Goal: Task Accomplishment & Management: Manage account settings

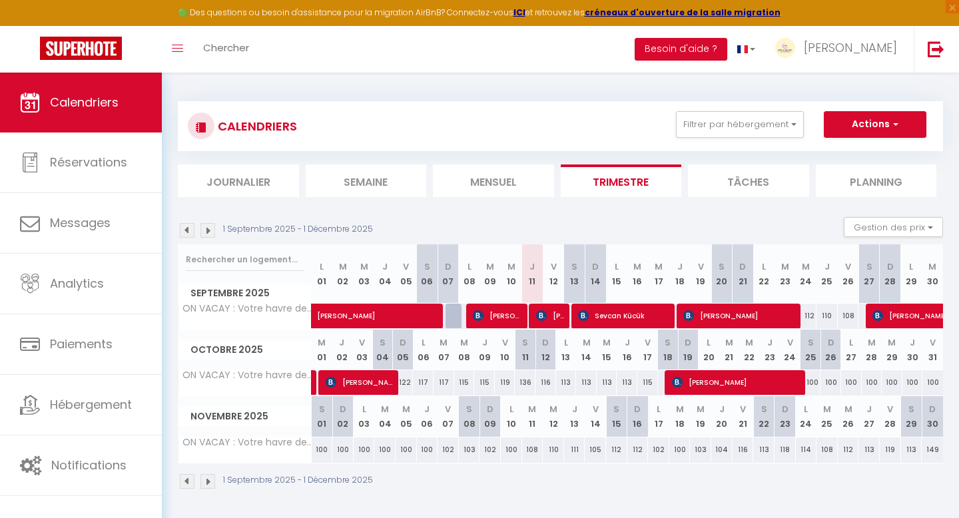
select select
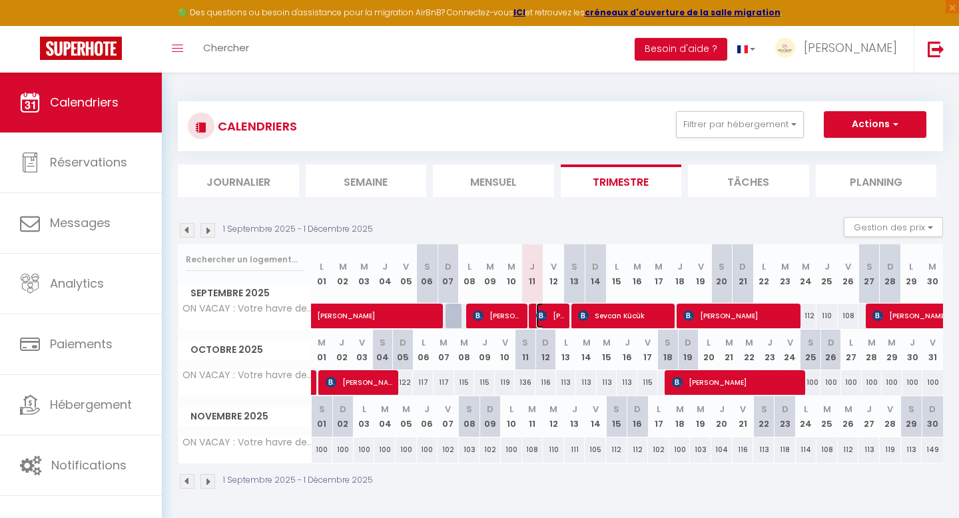
click at [548, 313] on span "[PERSON_NAME]" at bounding box center [550, 315] width 29 height 25
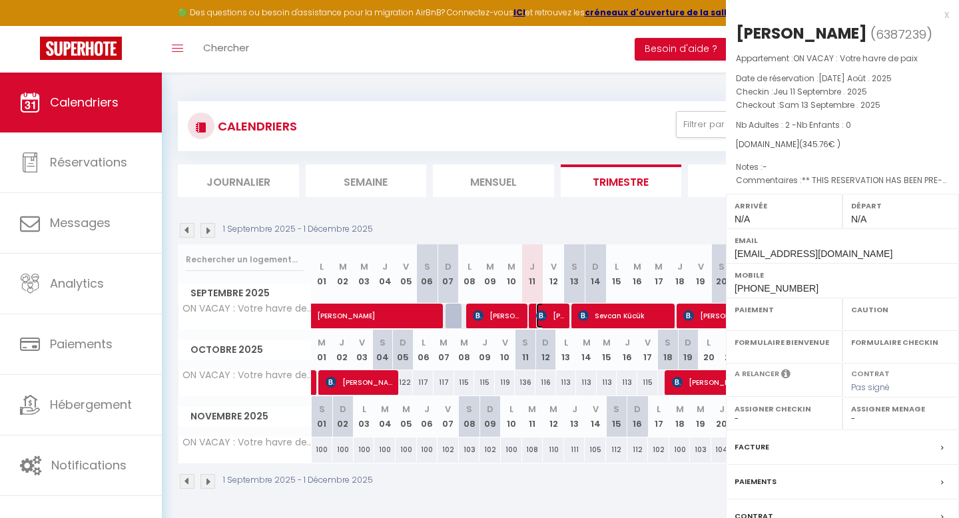
select select "OK"
select select "KO"
select select "0"
select select "1"
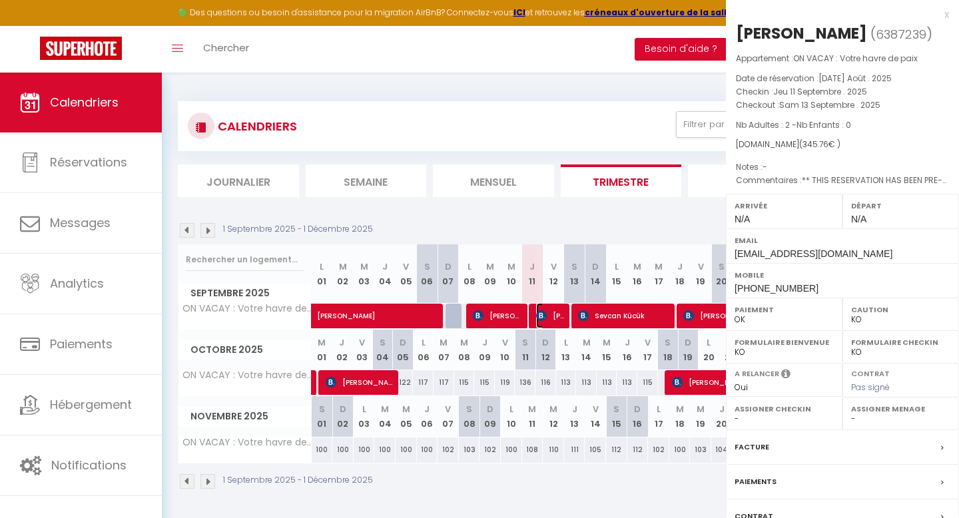
select select
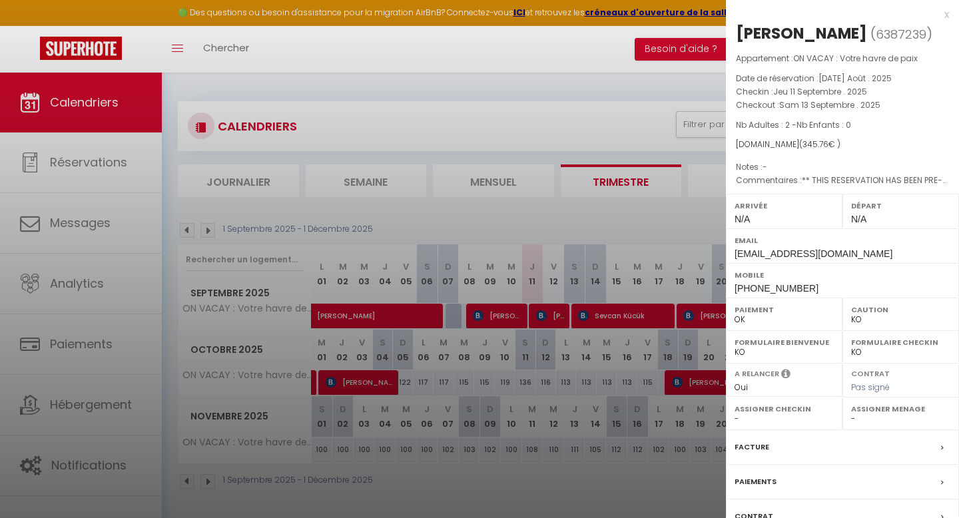
click at [107, 224] on div at bounding box center [479, 259] width 959 height 518
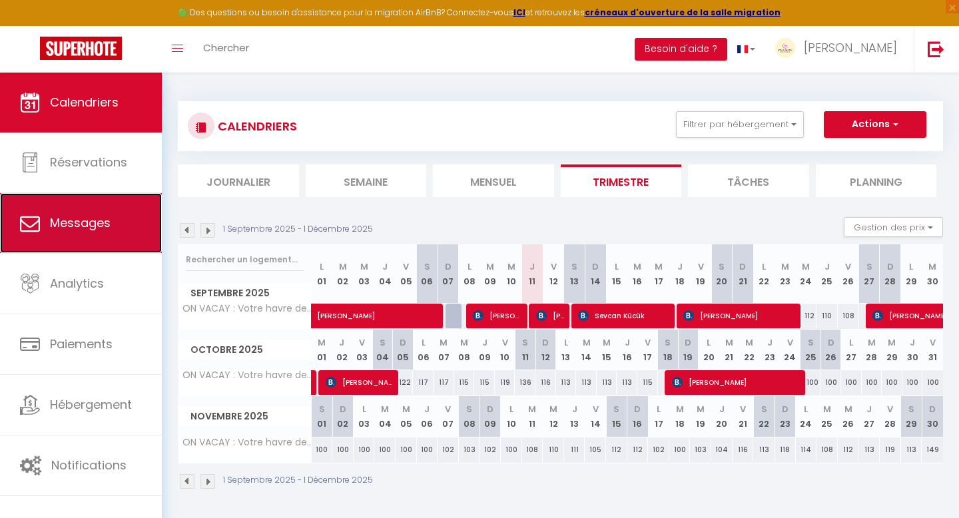
click at [105, 224] on span "Messages" at bounding box center [80, 222] width 61 height 17
select select "message"
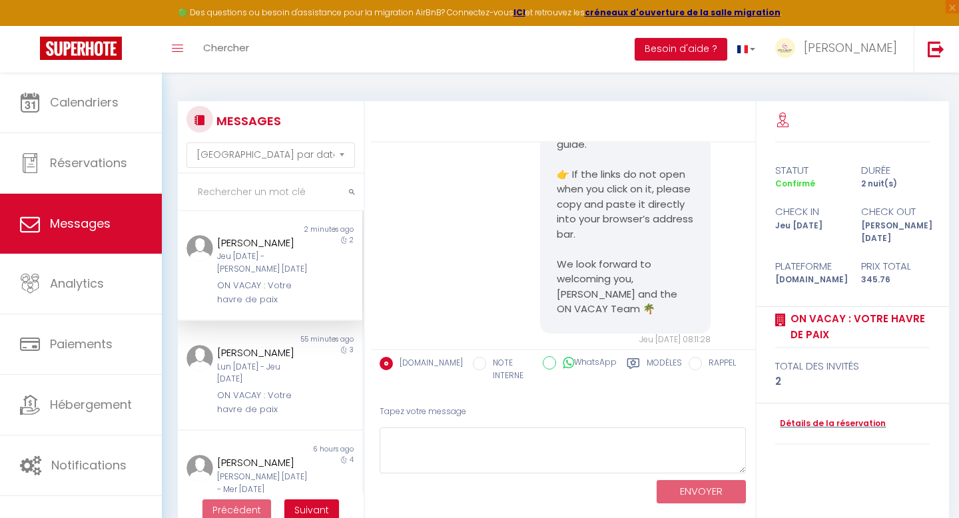
scroll to position [5910, 0]
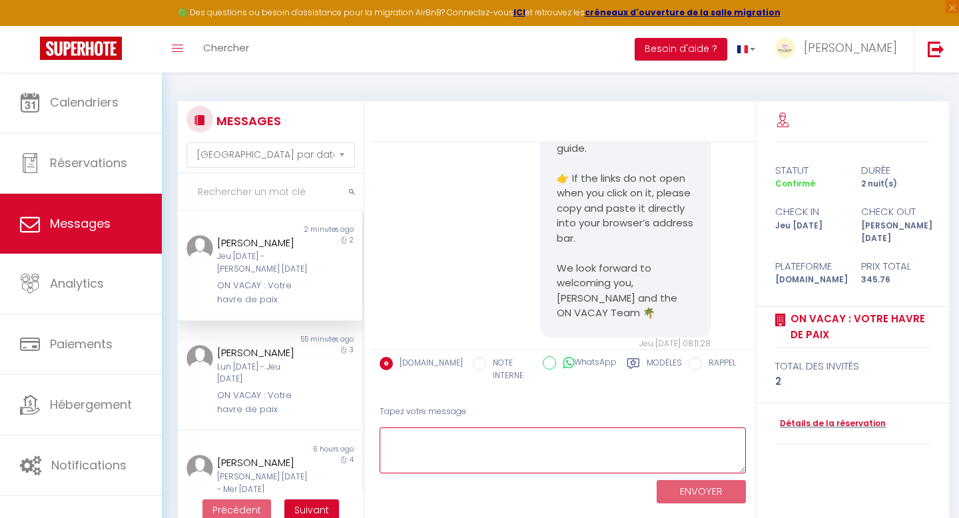
click at [481, 457] on textarea at bounding box center [563, 451] width 367 height 46
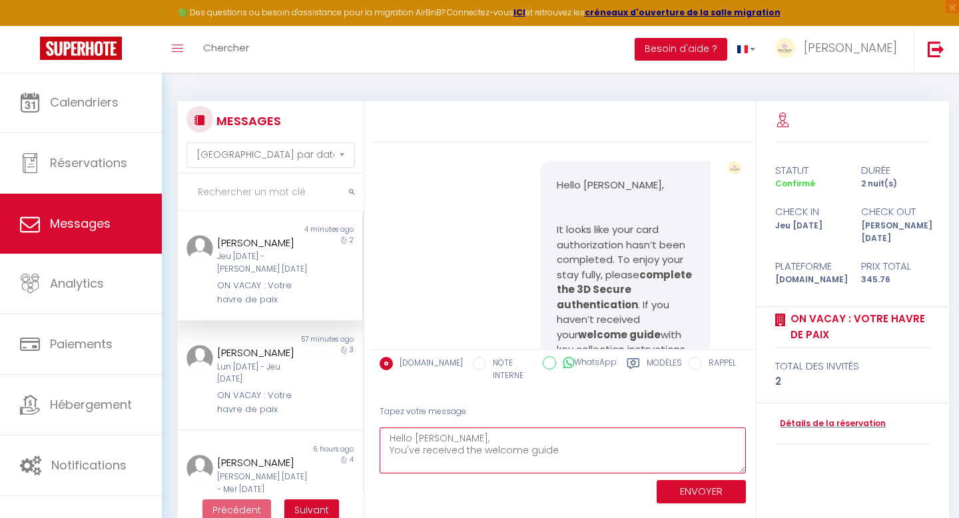
scroll to position [6151, 0]
drag, startPoint x: 460, startPoint y: 452, endPoint x: 381, endPoint y: 454, distance: 78.6
click at [381, 454] on textarea "Hello [PERSON_NAME], You've received the welcome guide at 08:11am this morning …" at bounding box center [563, 451] width 367 height 46
type textarea "Hello [PERSON_NAME], Thank you for your message. It's not a hotel but a residen…"
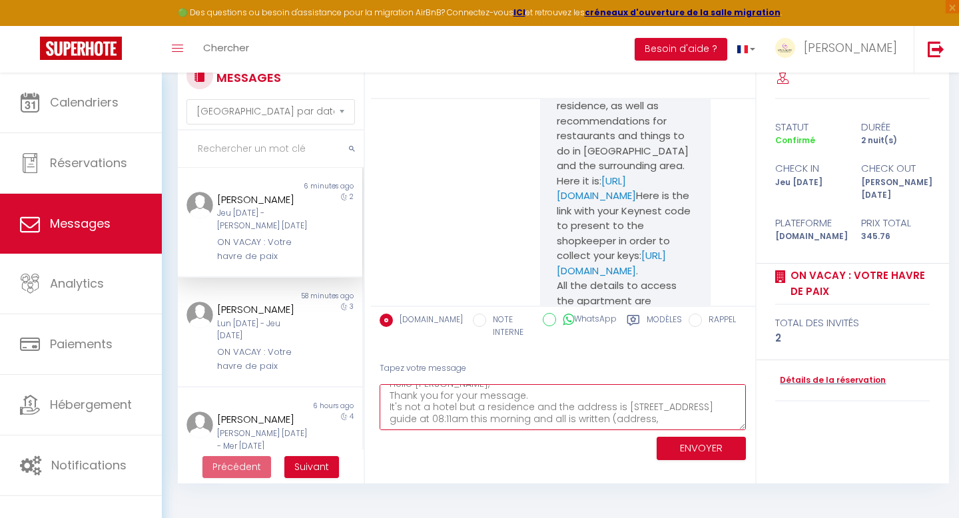
scroll to position [73, 0]
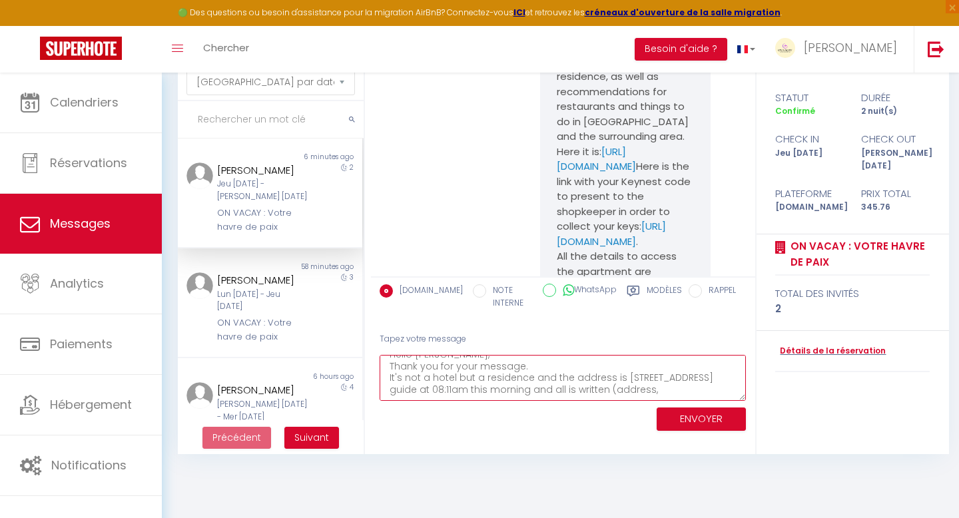
drag, startPoint x: 392, startPoint y: 439, endPoint x: 509, endPoint y: 518, distance: 141.1
click at [509, 518] on body "🟢 Des questions ou besoin d'assistance pour la migration AirBnB? Connectez-vous…" at bounding box center [479, 259] width 959 height 518
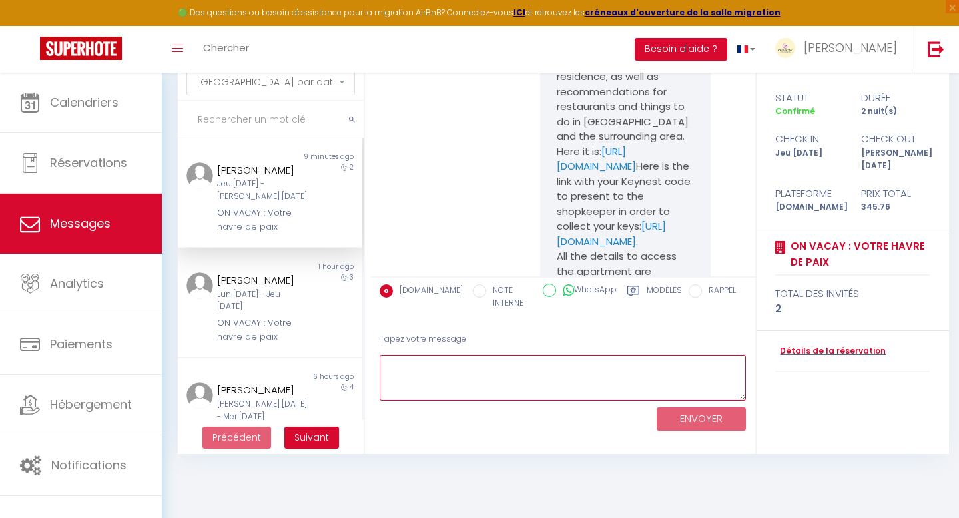
scroll to position [0, 0]
drag, startPoint x: 472, startPoint y: 368, endPoint x: 229, endPoint y: 337, distance: 245.0
click at [229, 337] on div "MESSAGES Trier par date de réservation [GEOGRAPHIC_DATA] par date de message No…" at bounding box center [560, 242] width 783 height 426
click at [473, 366] on textarea "Hello [PERSON_NAME]," at bounding box center [563, 378] width 367 height 46
drag, startPoint x: 458, startPoint y: 370, endPoint x: 418, endPoint y: 370, distance: 40.6
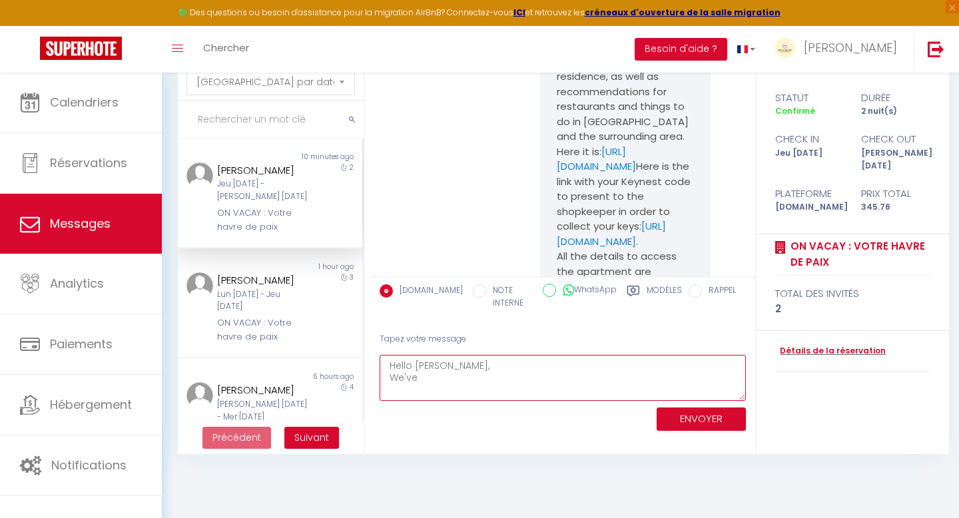
click at [418, 370] on textarea "Hello [PERSON_NAME], We've" at bounding box center [563, 378] width 367 height 46
click at [440, 381] on textarea "Hello, We've" at bounding box center [563, 378] width 367 height 46
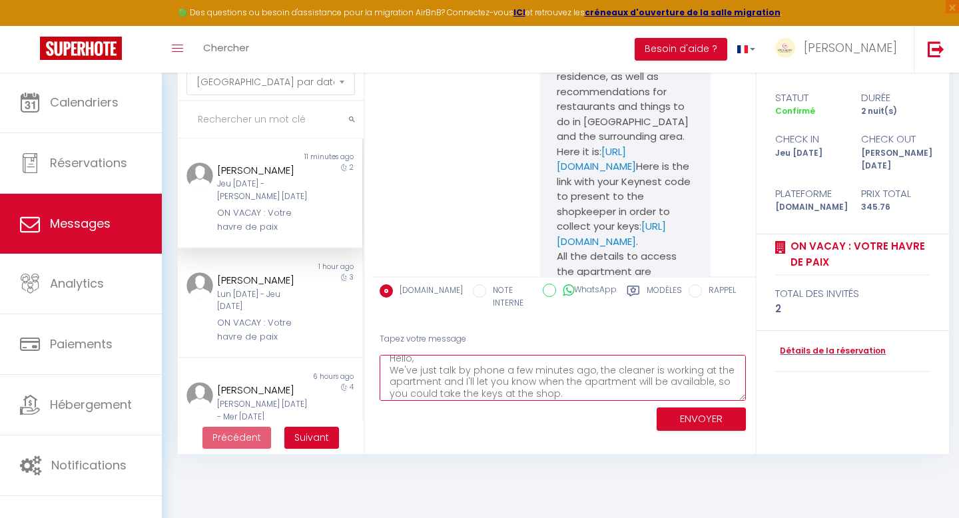
scroll to position [19, 0]
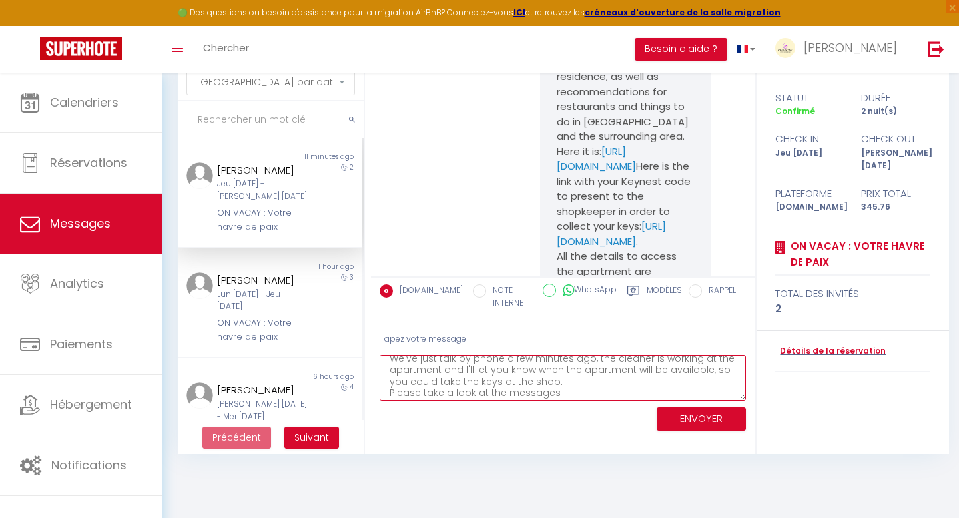
click at [504, 394] on textarea "Hello, We've just talk by phone a few minutes ago, the cleaner is working at th…" at bounding box center [563, 378] width 367 height 46
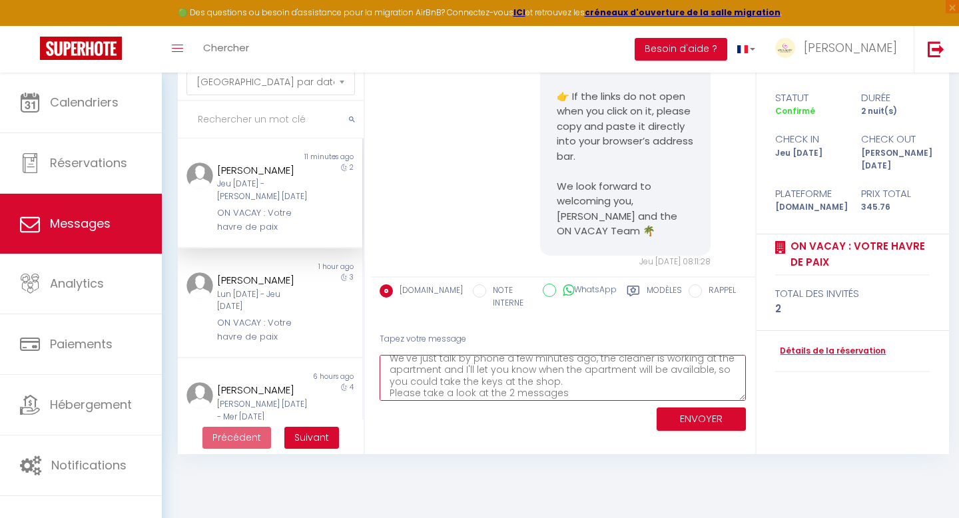
scroll to position [5958, 0]
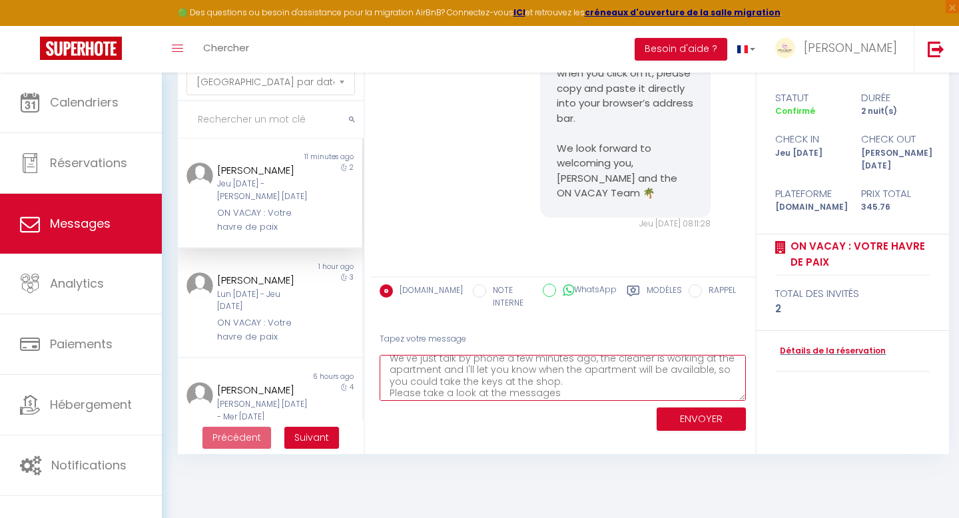
click at [565, 395] on textarea "Hello, We've just talk by phone a few minutes ago, the cleaner is working at th…" at bounding box center [563, 378] width 367 height 46
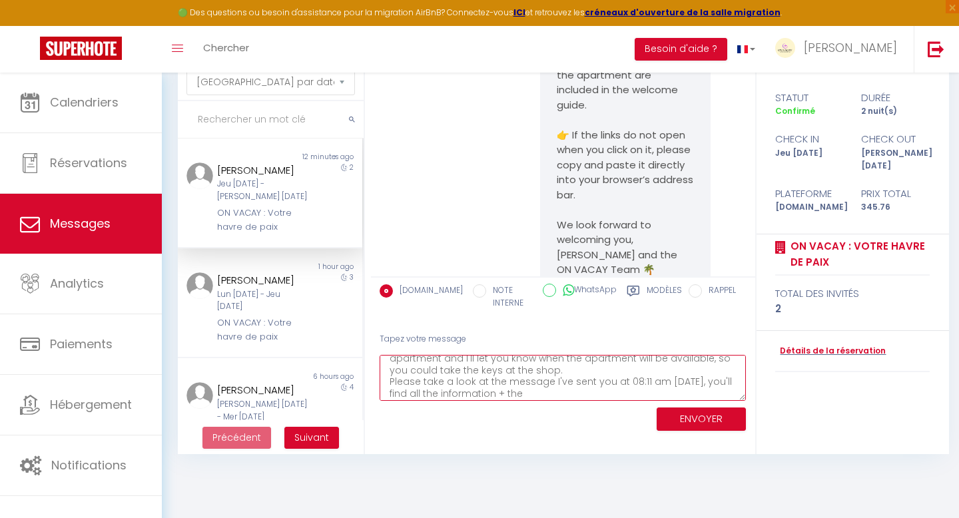
scroll to position [5878, 0]
drag, startPoint x: 639, startPoint y: 137, endPoint x: 558, endPoint y: 111, distance: 84.5
click at [558, 111] on pre "We are delighted to share with you our welcome guide, where you will find usefu…" at bounding box center [625, 41] width 137 height 480
copy pre "Keynest code to present to the shopkeeper in order to collect your keys"
click at [528, 394] on textarea "Hello, We've just talk by phone a few minutes ago, the cleaner is working at th…" at bounding box center [563, 378] width 367 height 46
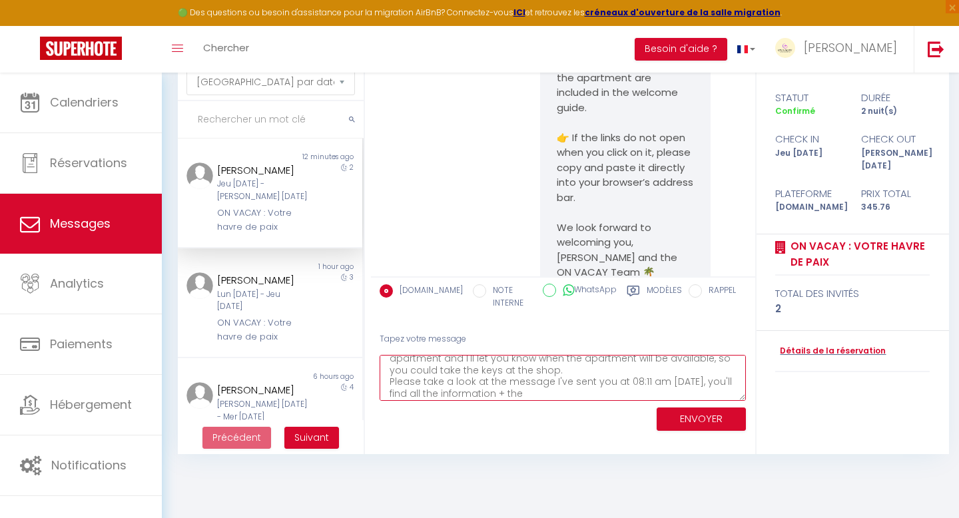
paste textarea "Keynest code to present to the shopkeeper in order to collect your keys"
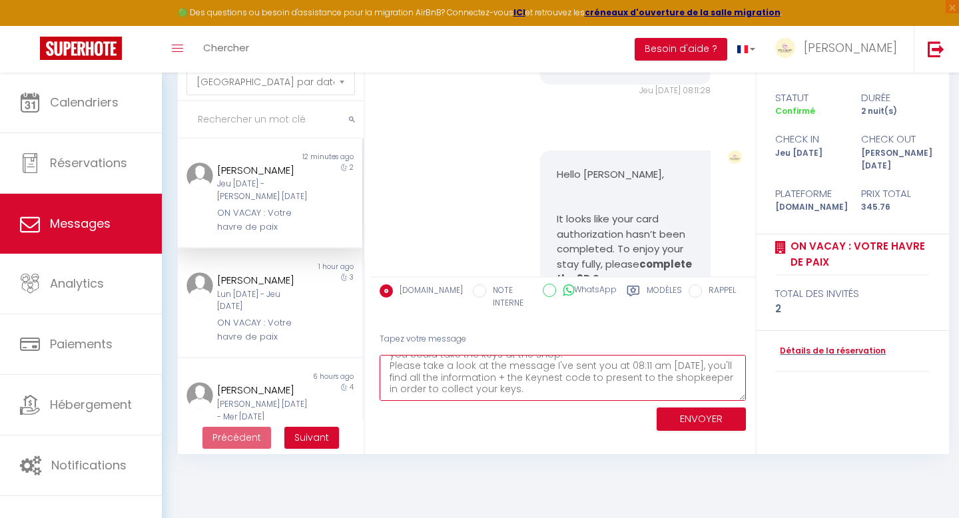
scroll to position [6092, 0]
drag, startPoint x: 635, startPoint y: 182, endPoint x: 556, endPoint y: 171, distance: 80.2
copy pre "[PERSON_NAME] and the ON VACAY Team 🌴"
click at [523, 387] on textarea "Hello, We've just talk by phone a few minutes ago, the cleaner is working at th…" at bounding box center [563, 378] width 367 height 46
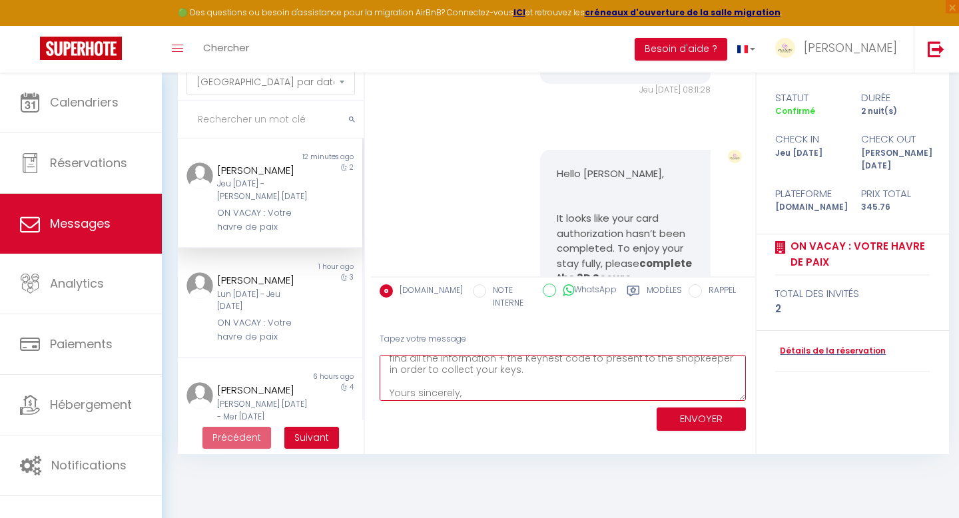
scroll to position [77, 0]
paste textarea "[PERSON_NAME] and the ON VACAY Team 🌴"
type textarea "Hello, We've just talk by phone a few minutes ago, the cleaner is working at th…"
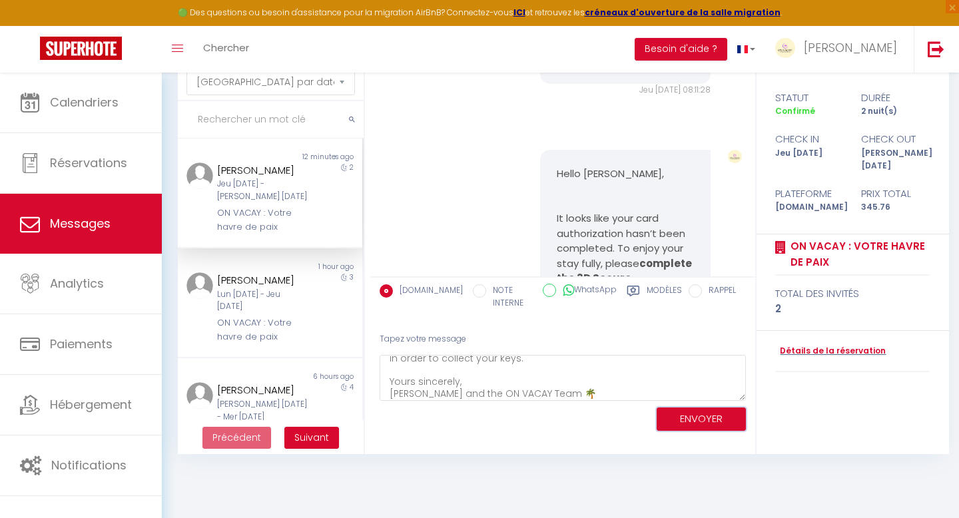
click at [702, 422] on button "ENVOYER" at bounding box center [701, 419] width 89 height 23
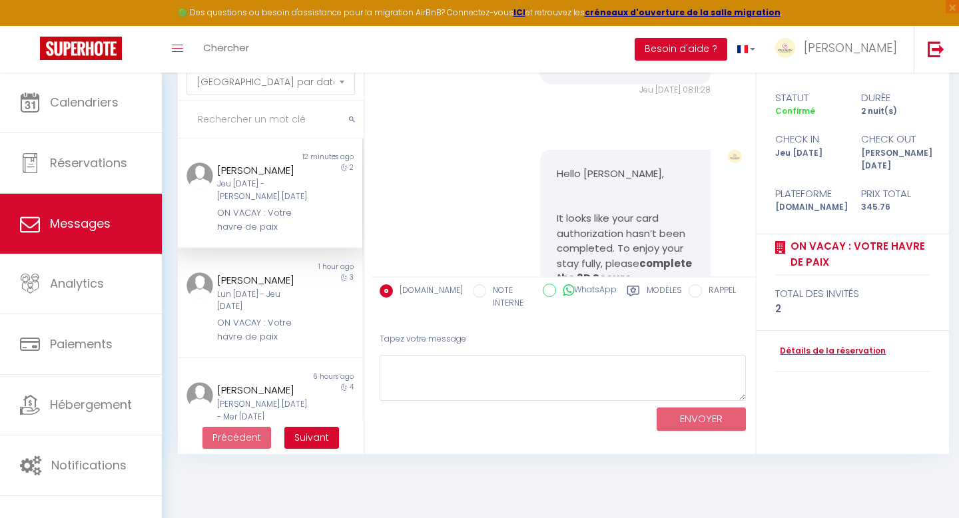
scroll to position [7313, 0]
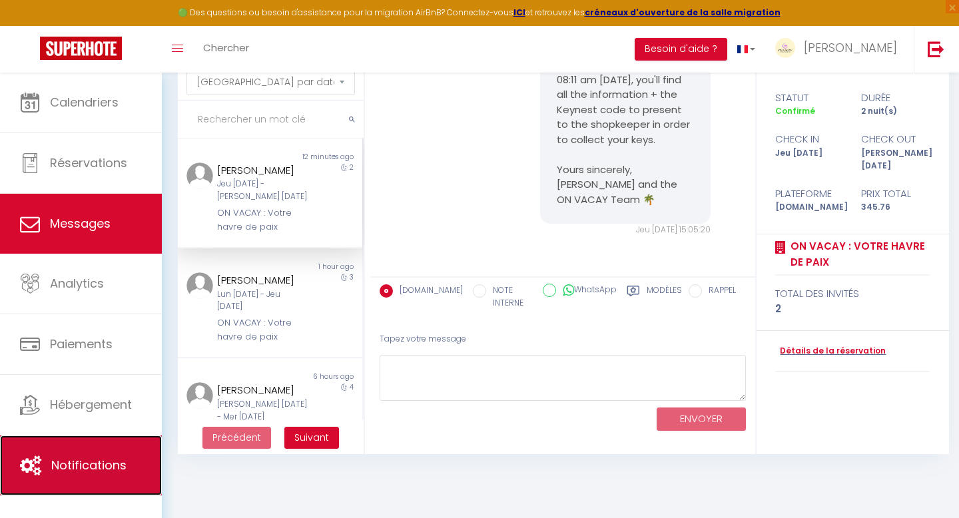
click at [106, 464] on span "Notifications" at bounding box center [88, 465] width 75 height 17
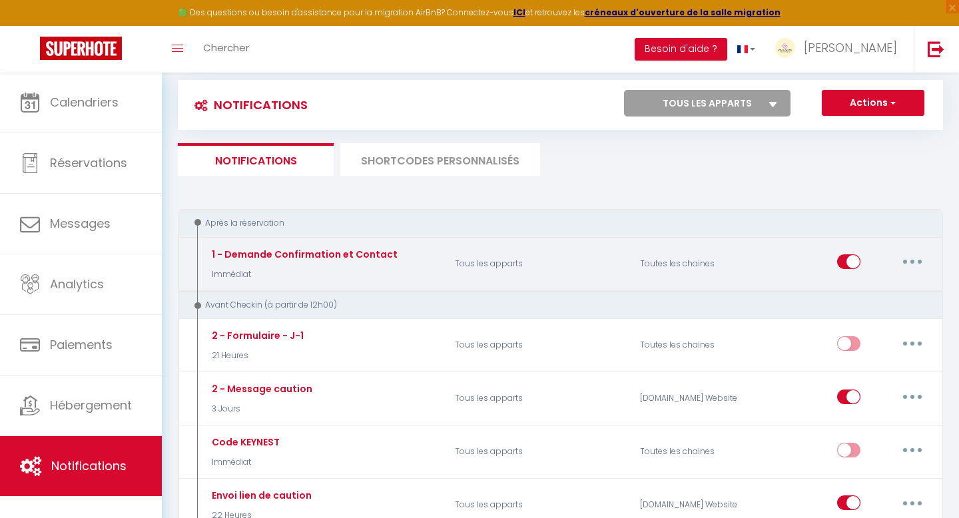
scroll to position [29, 0]
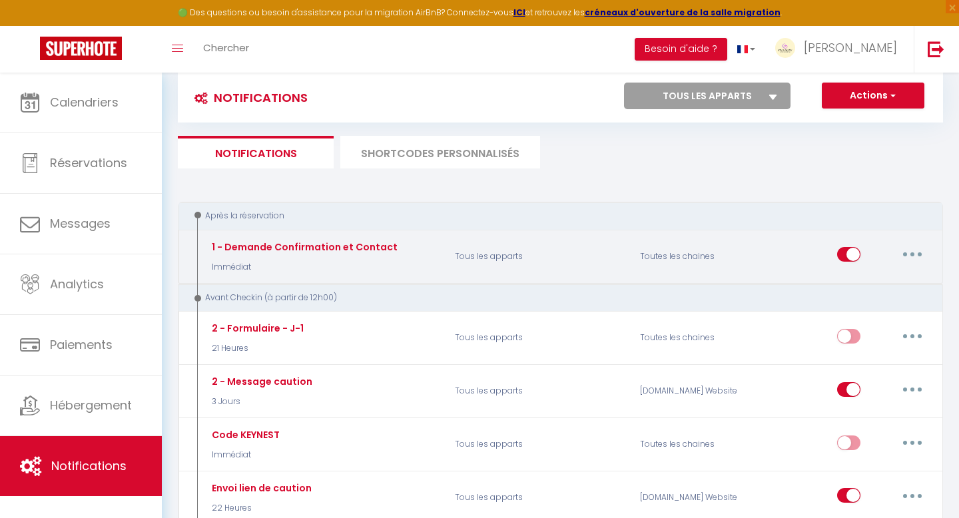
click at [917, 255] on button "button" at bounding box center [912, 254] width 37 height 21
click at [868, 283] on link "Editer" at bounding box center [878, 285] width 99 height 23
type input "1 - Demande Confirmation et Contact"
select select "Immédiat"
select select "if_booking_is_paid"
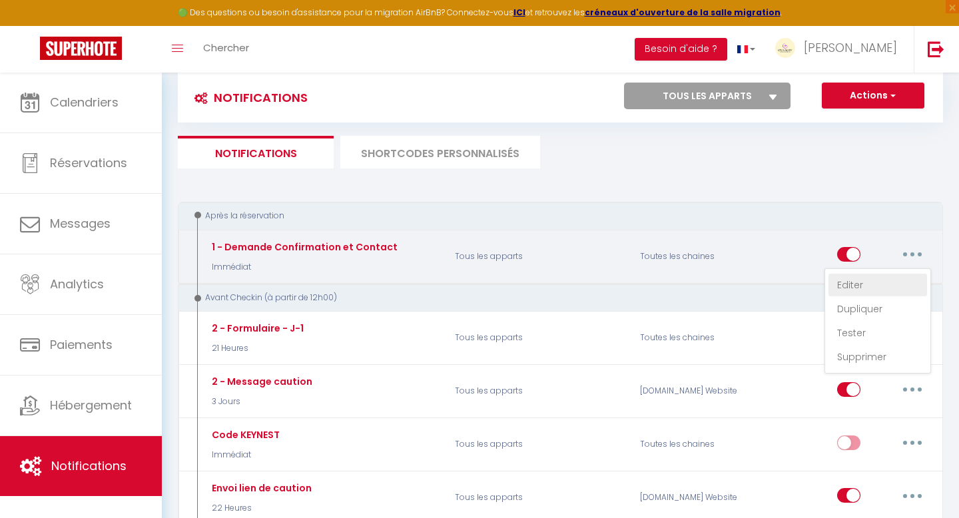
checkbox input "true"
checkbox input "false"
checkbox input "true"
radio input "true"
type input "Confirmation de réservation n°[BOOKING:ID] - [GUEST:FIRST_NAME] [GUEST:LAST_NAM…"
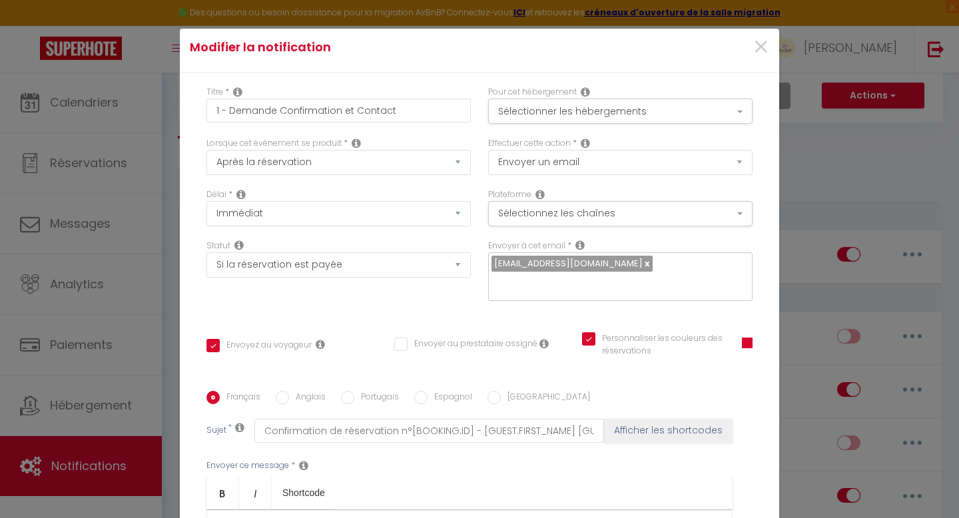
scroll to position [0, 0]
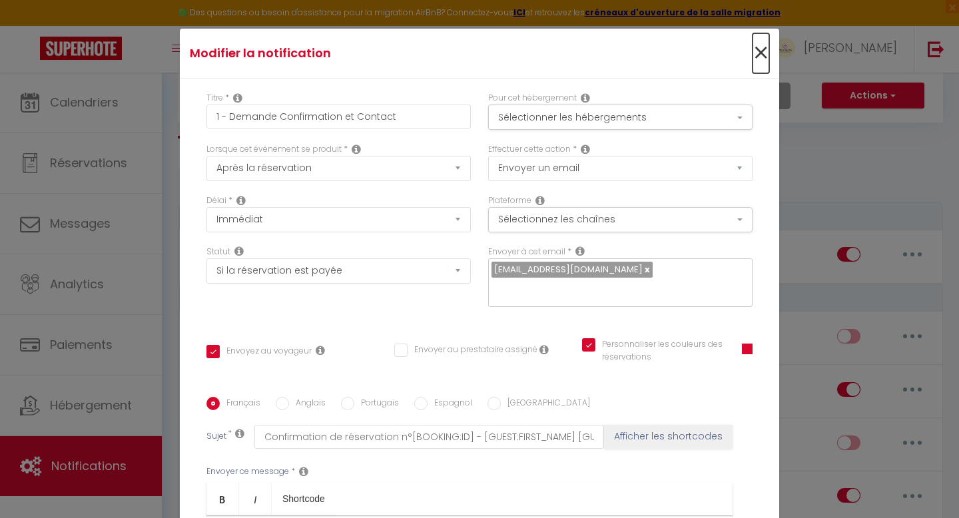
click at [763, 47] on span "×" at bounding box center [761, 53] width 17 height 40
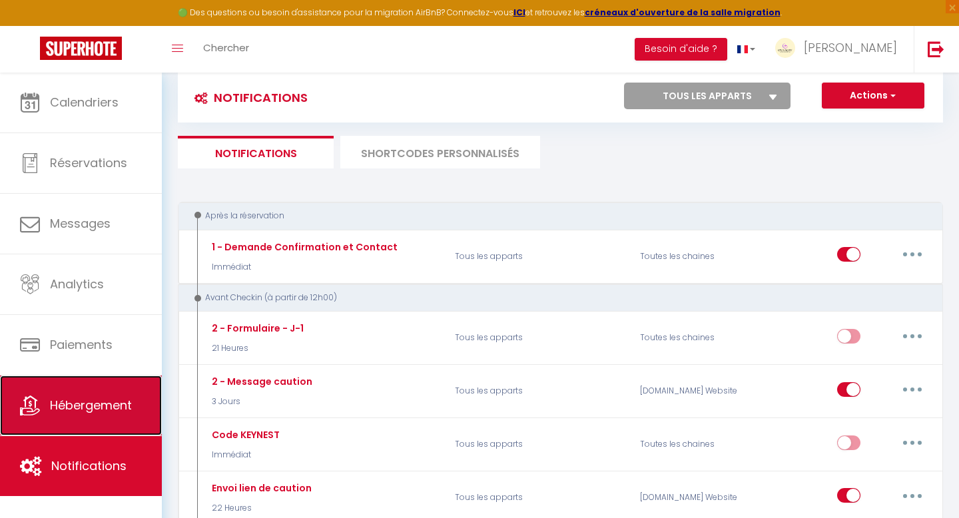
click at [78, 412] on span "Hébergement" at bounding box center [91, 405] width 82 height 17
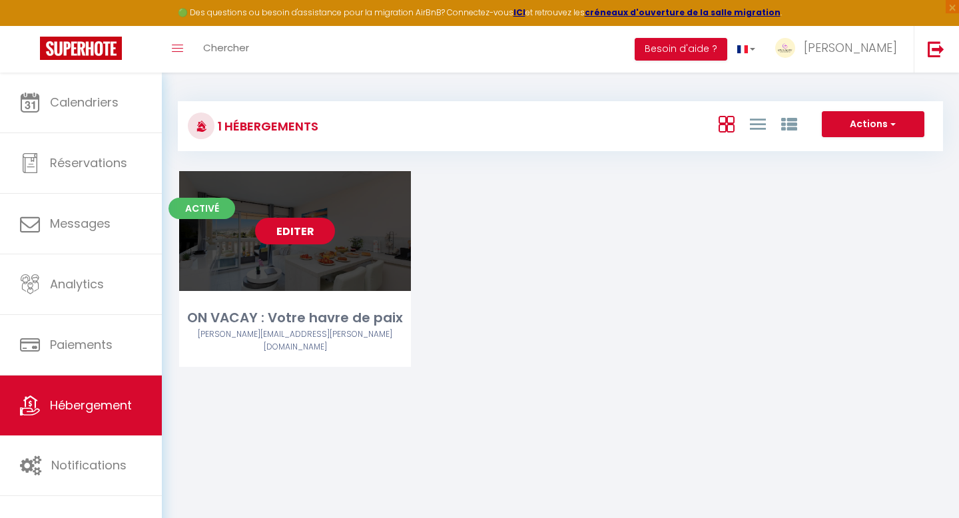
click at [288, 234] on link "Editer" at bounding box center [295, 231] width 80 height 27
select select "3"
select select "2"
select select "1"
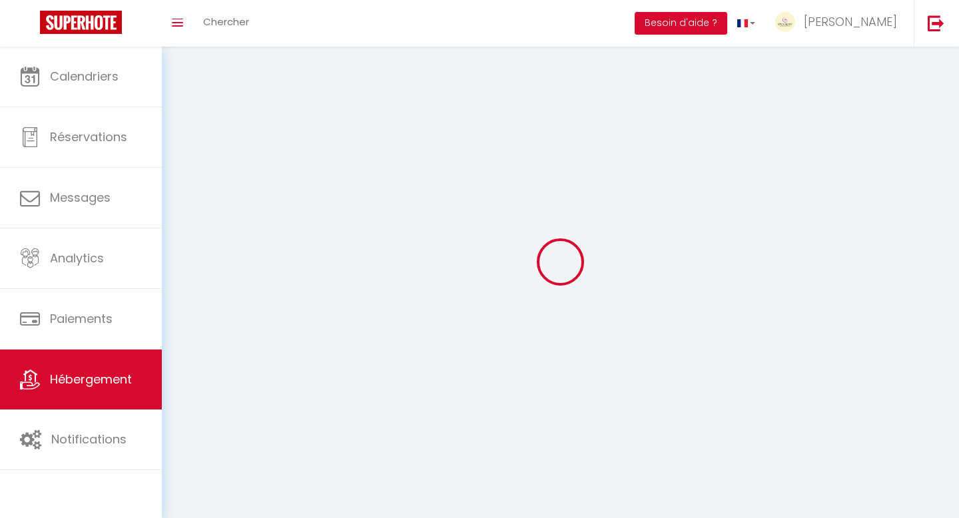
select select
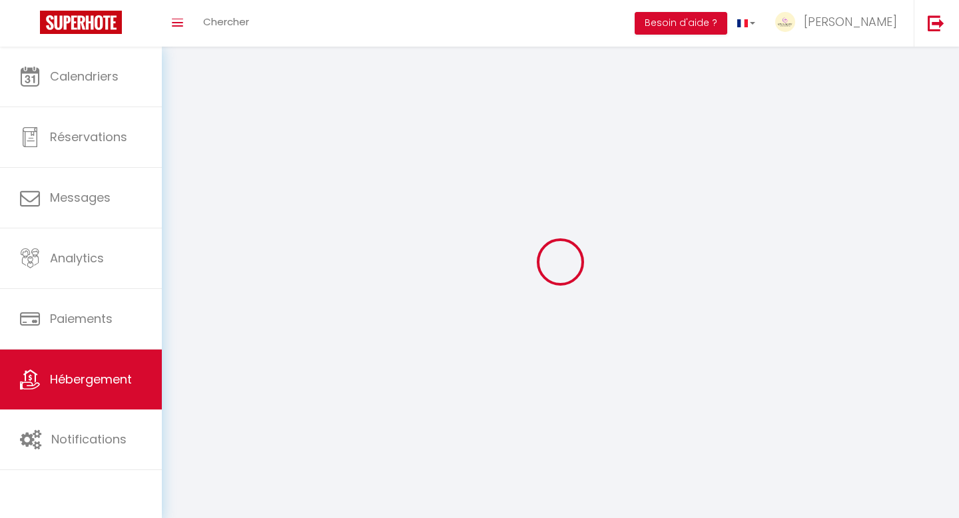
checkbox input "false"
select select
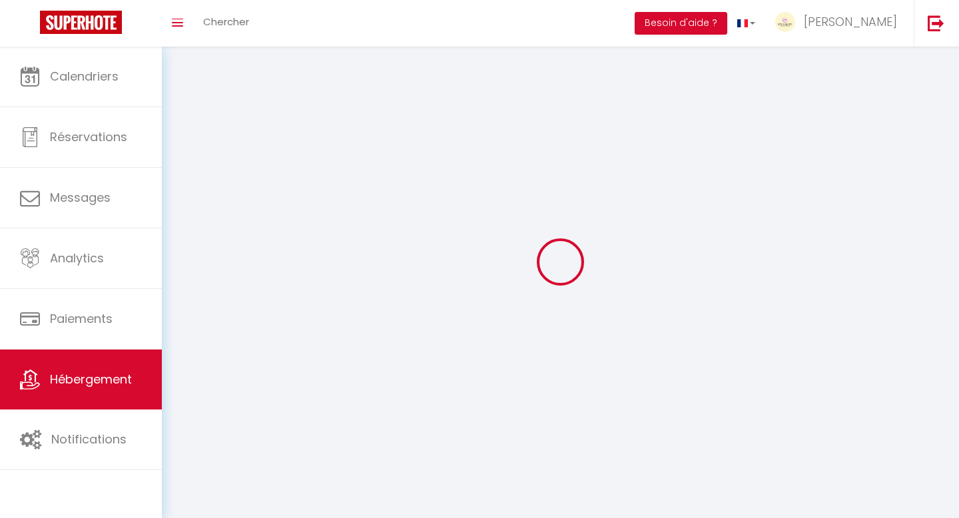
select select
select select "1"
select select
select select "28"
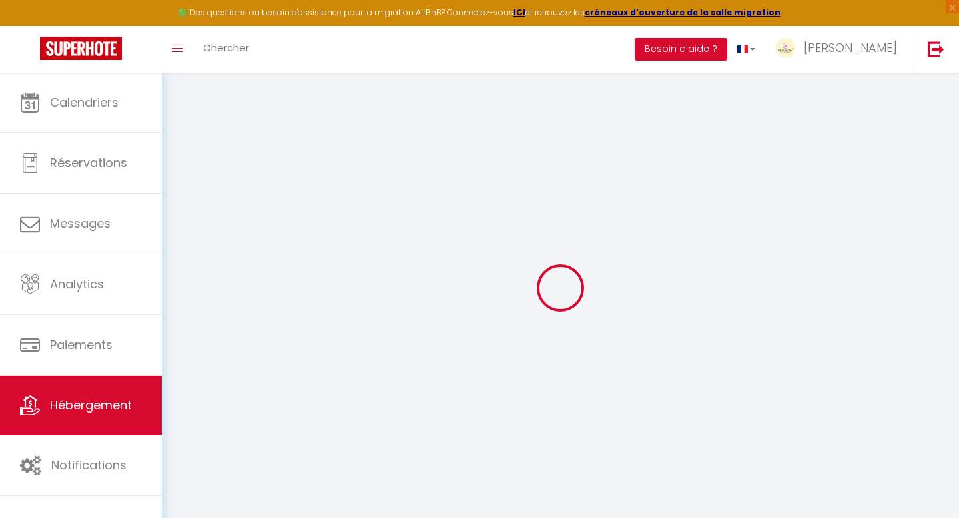
select select
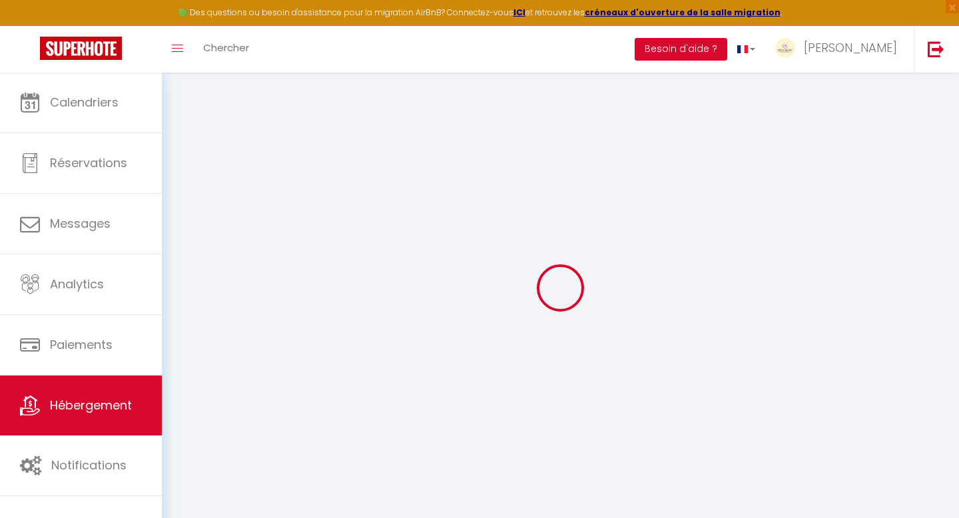
select select
checkbox input "false"
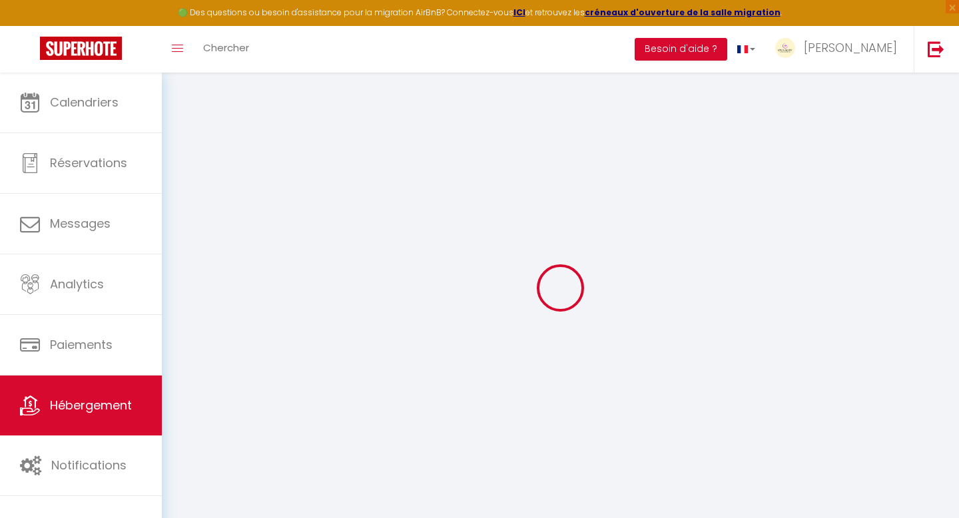
select select
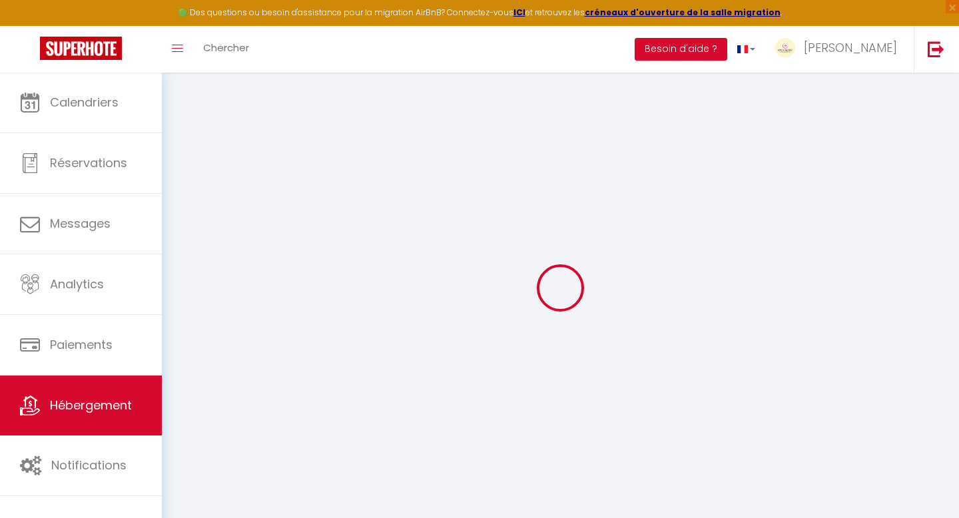
select select
checkbox input "false"
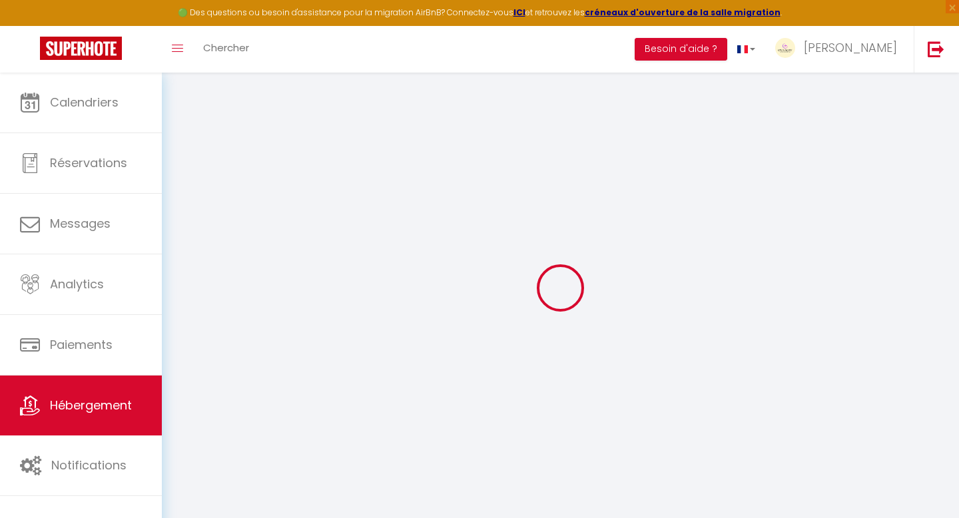
checkbox input "false"
select select
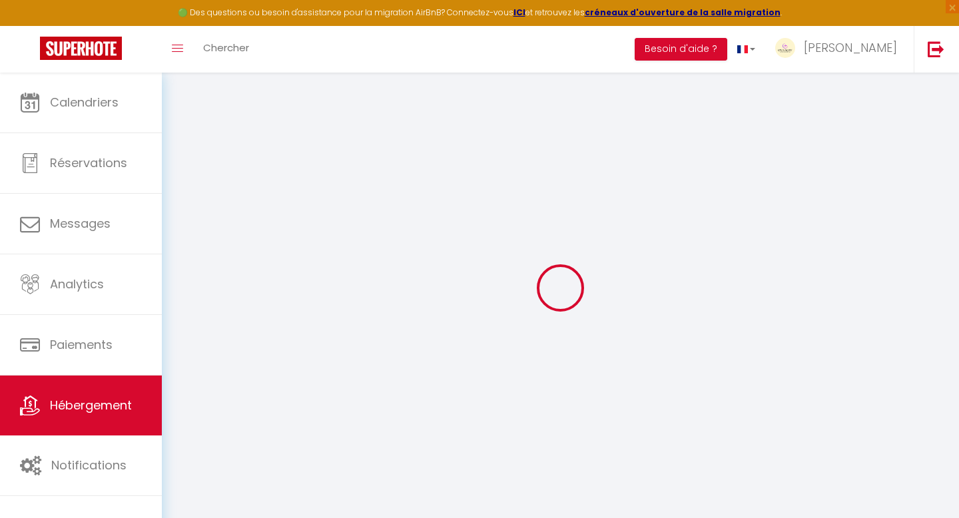
select select
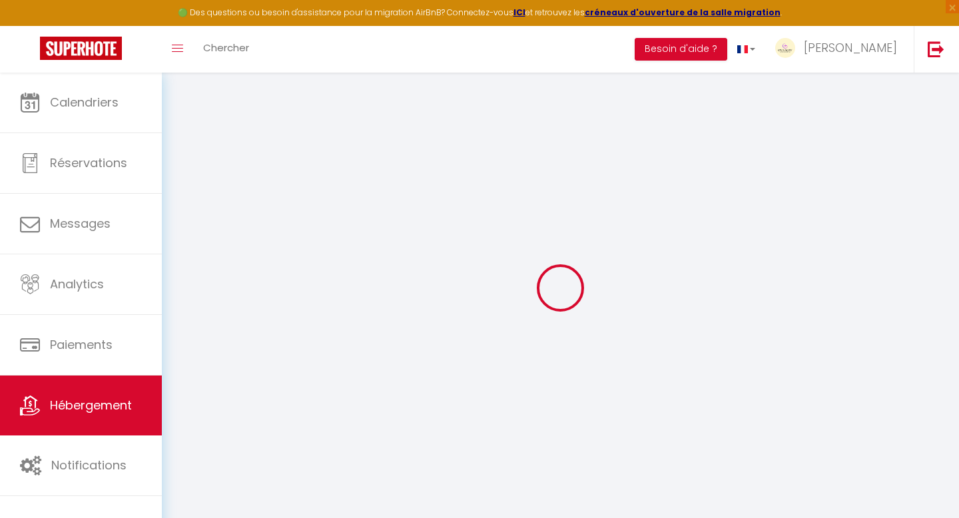
checkbox input "false"
select select
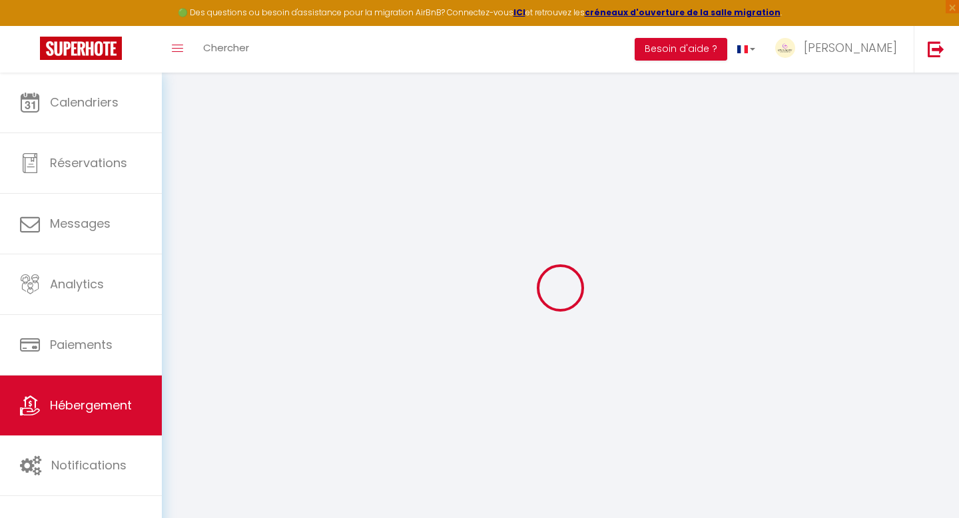
select select
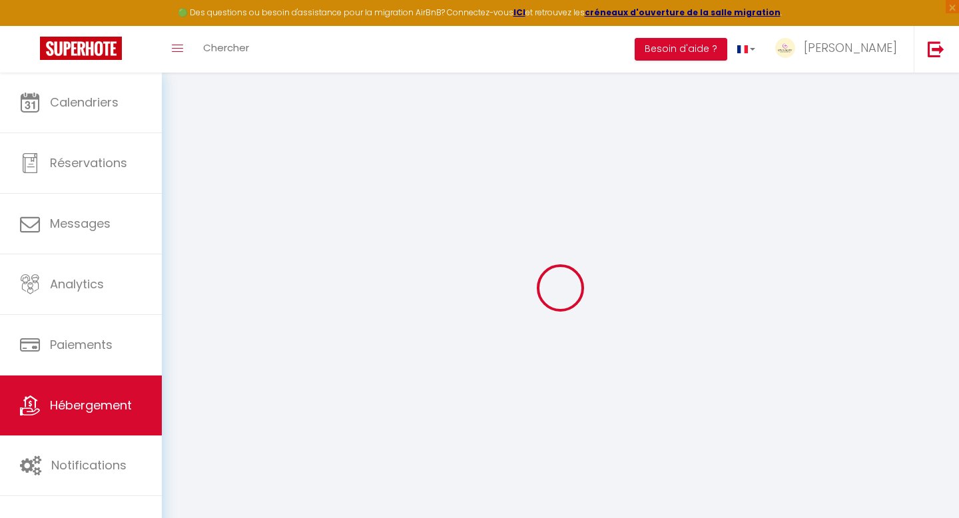
select select
checkbox input "false"
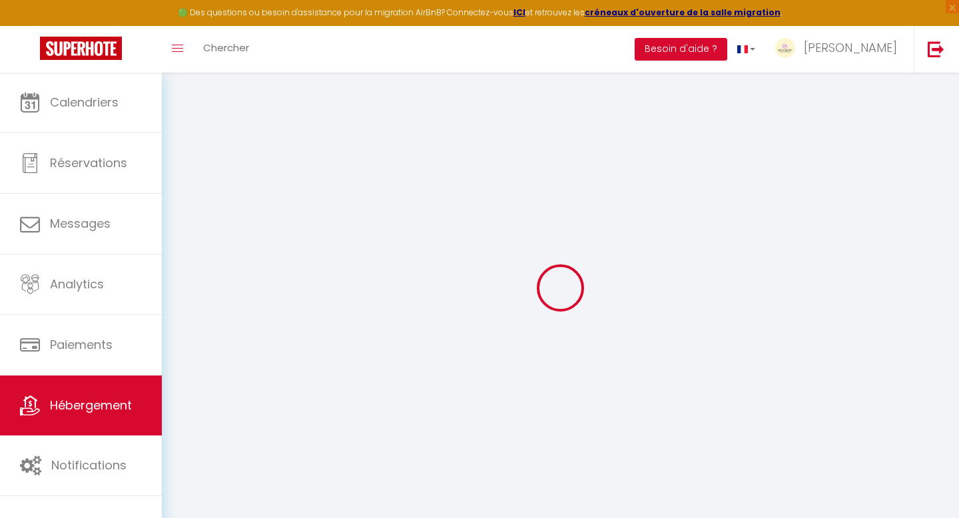
checkbox input "false"
select select
type input "ON VACAY : Votre havre de paix"
type input "[PERSON_NAME]"
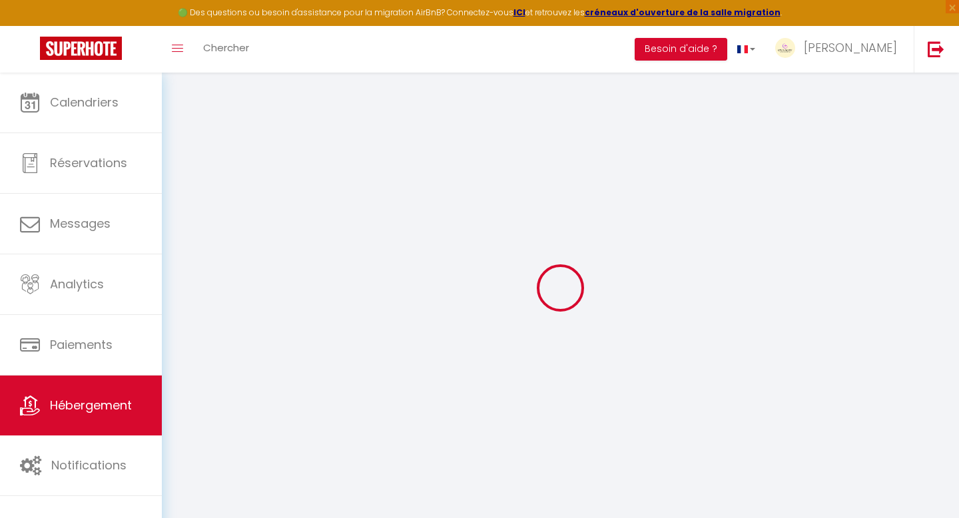
type input "Albero"
type input "11 av [PERSON_NAME]"
type input "06150"
type input "Cannes"
type input "130"
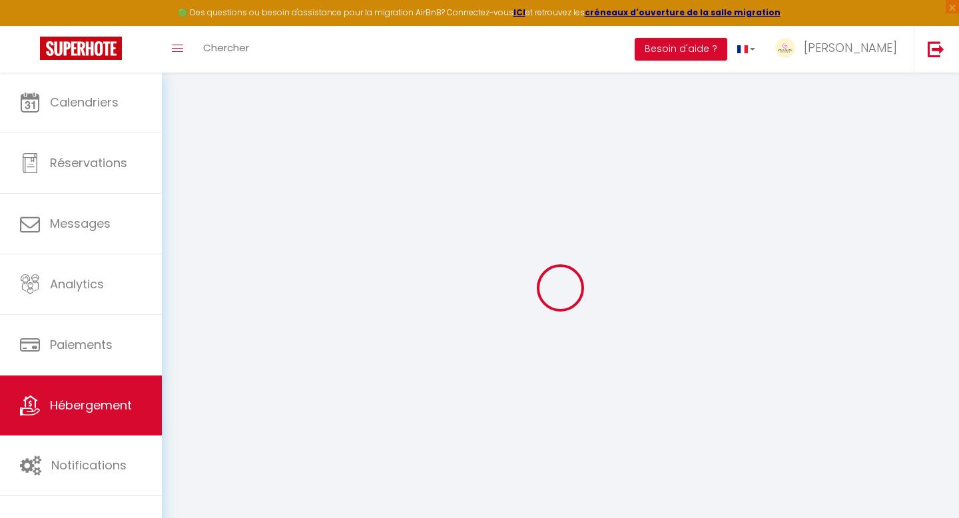
type input "10"
type input "60"
type input "6.7"
type input "5.36"
type input "200"
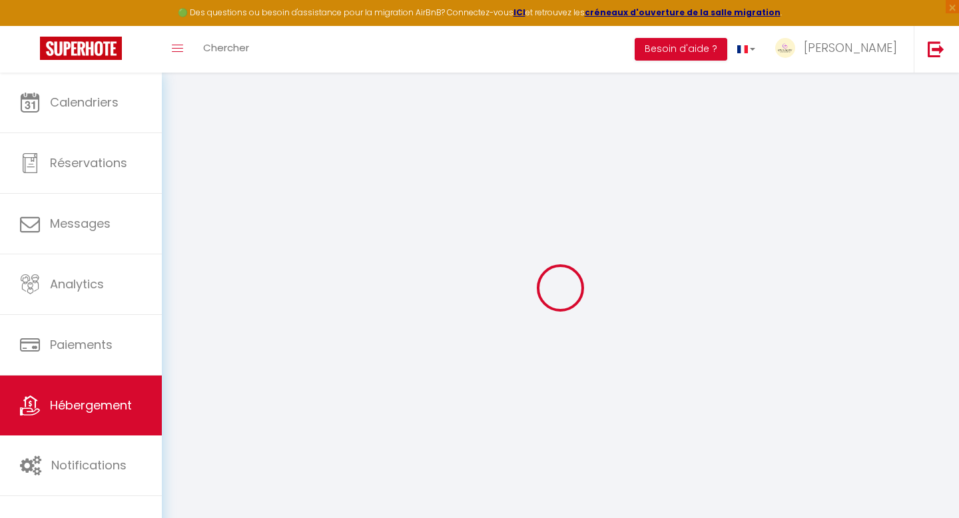
select select
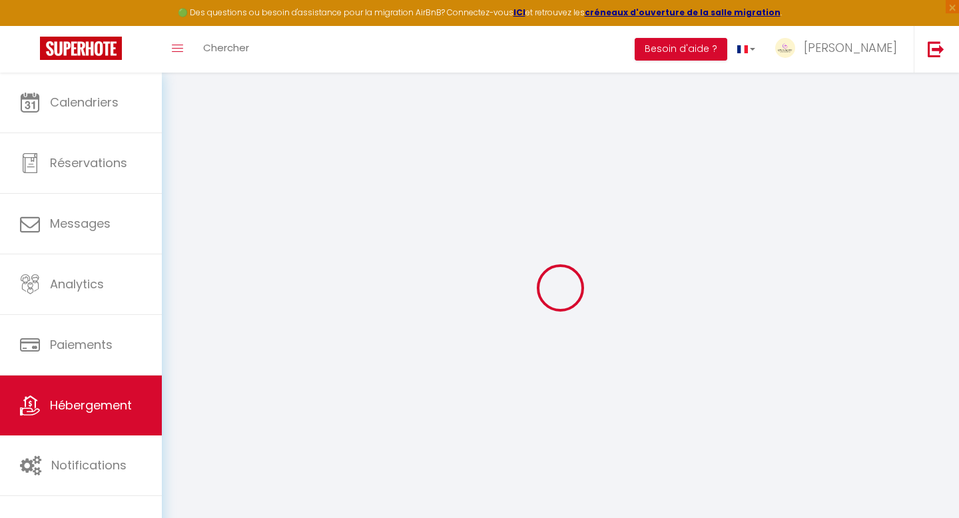
type input "[STREET_ADDRESS][PERSON_NAME]"
type input "06150"
type input "Cannes"
type input "[EMAIL_ADDRESS][DOMAIN_NAME]"
select select "11255"
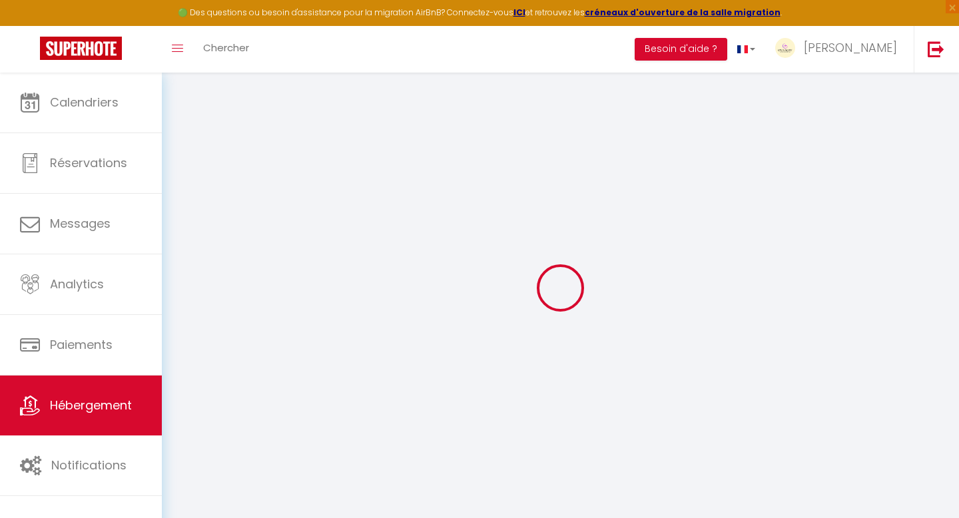
checkbox input "false"
radio input "true"
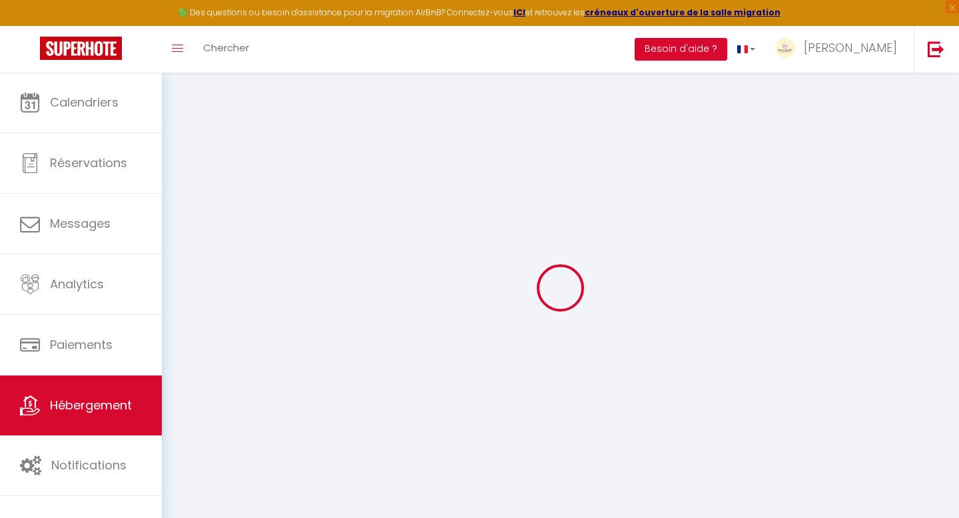
type input "0"
select select
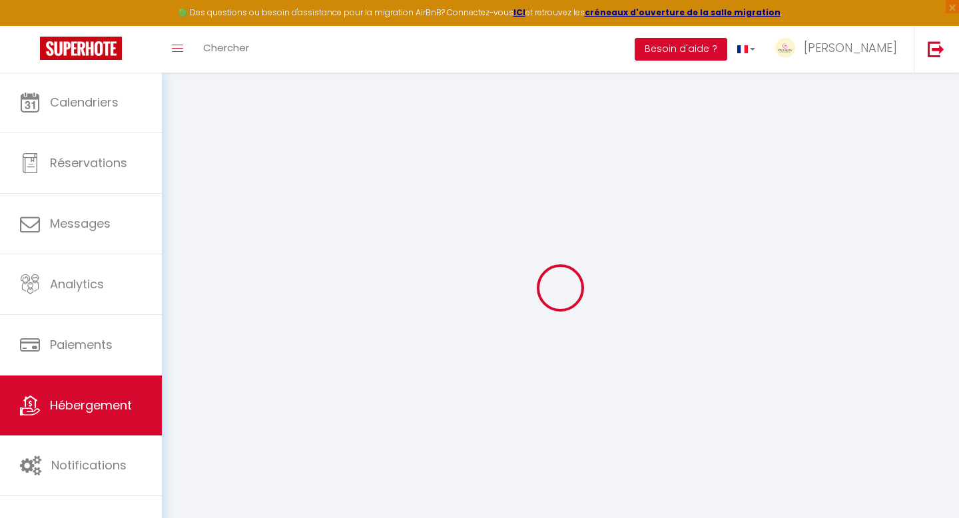
select select
checkbox input "false"
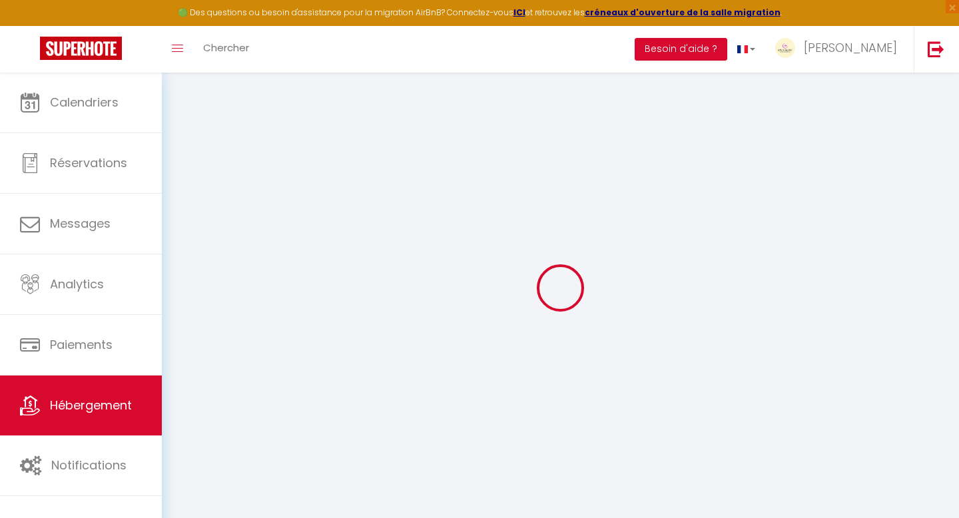
checkbox input "false"
select select
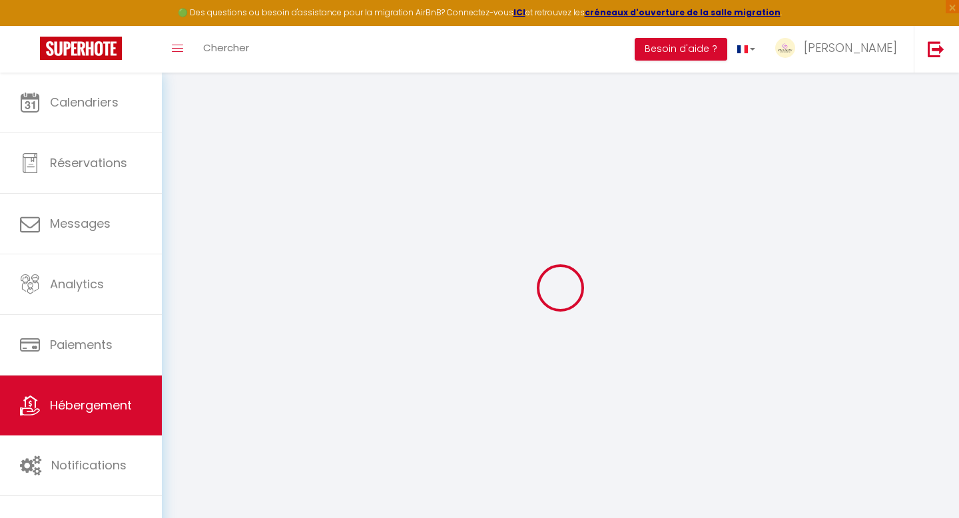
select select
checkbox input "false"
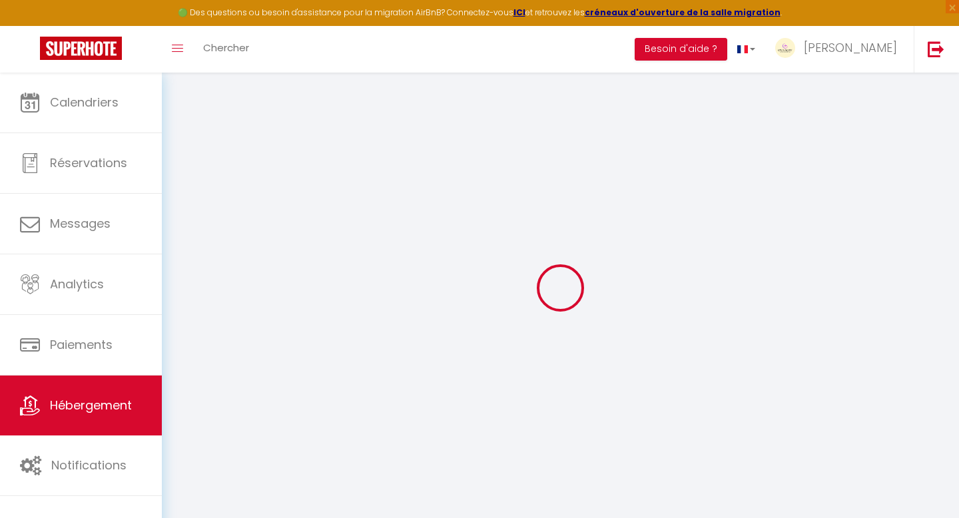
checkbox input "false"
select select
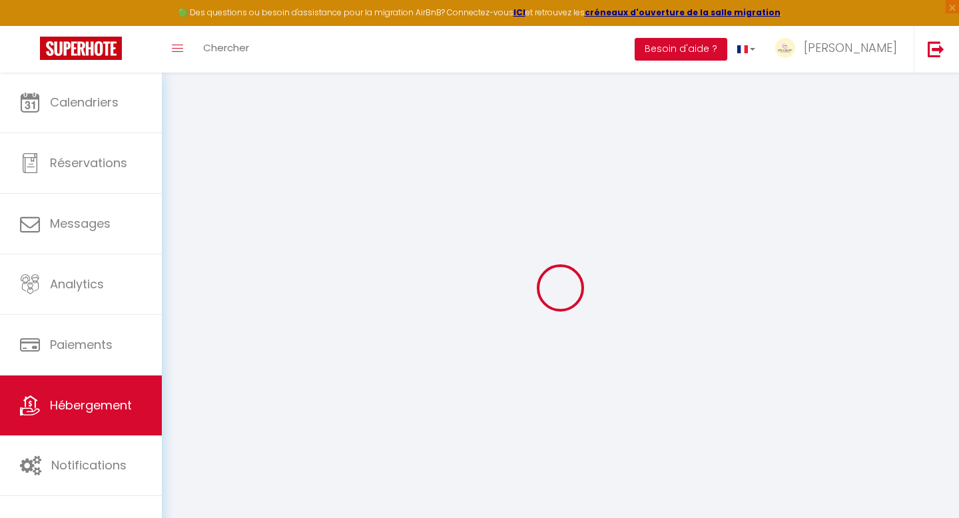
select select
checkbox input "false"
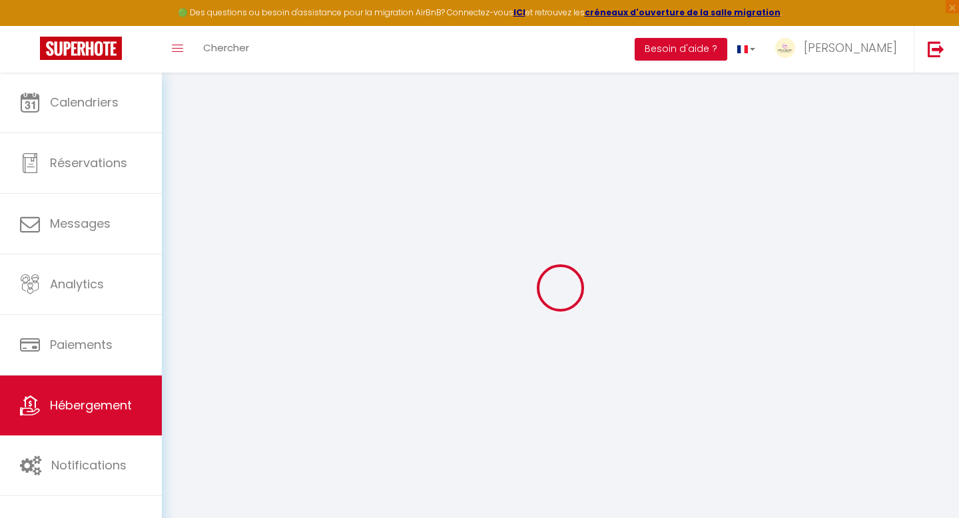
checkbox input "false"
select select
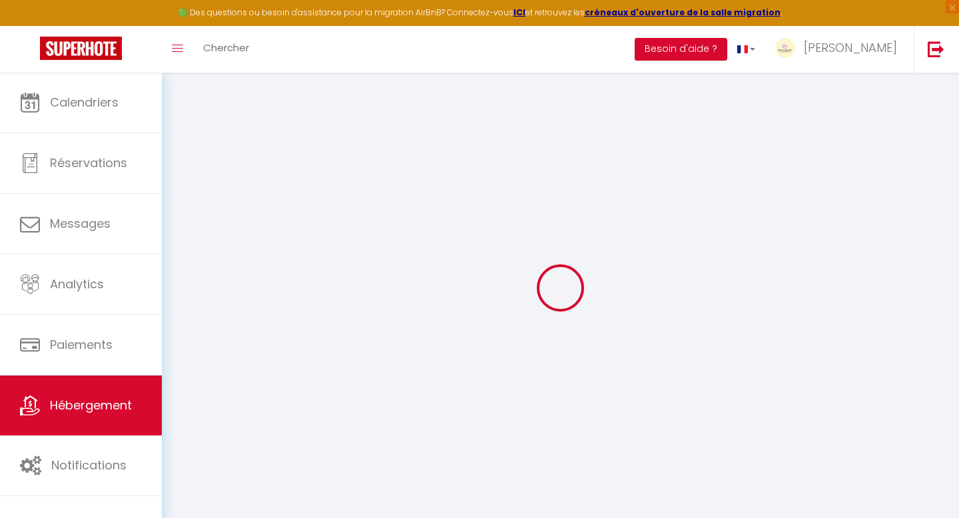
select select
checkbox input "false"
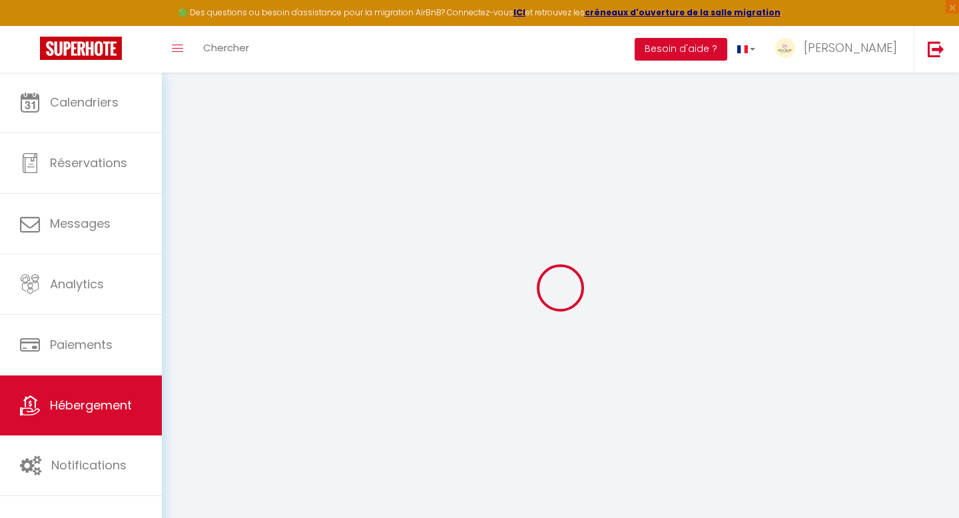
checkbox input "false"
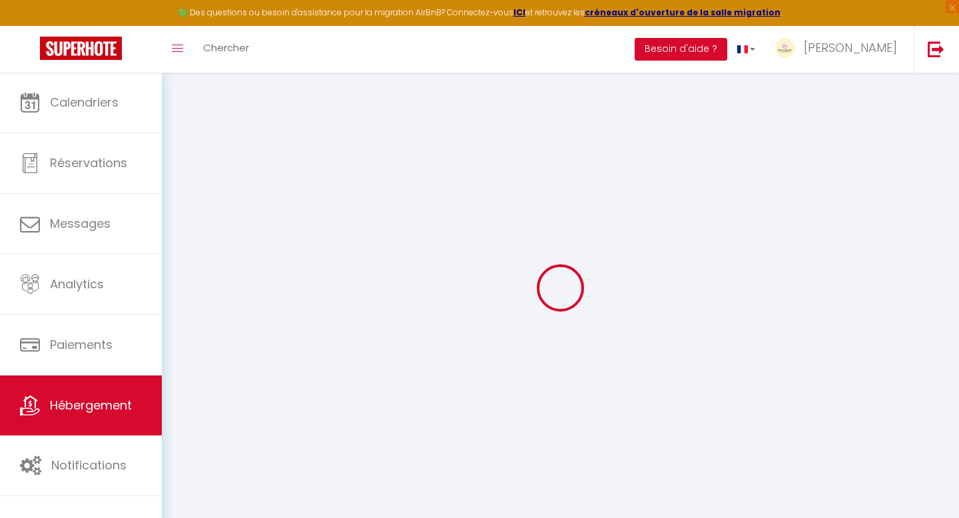
checkbox input "false"
select select "16:30"
select select "20:00"
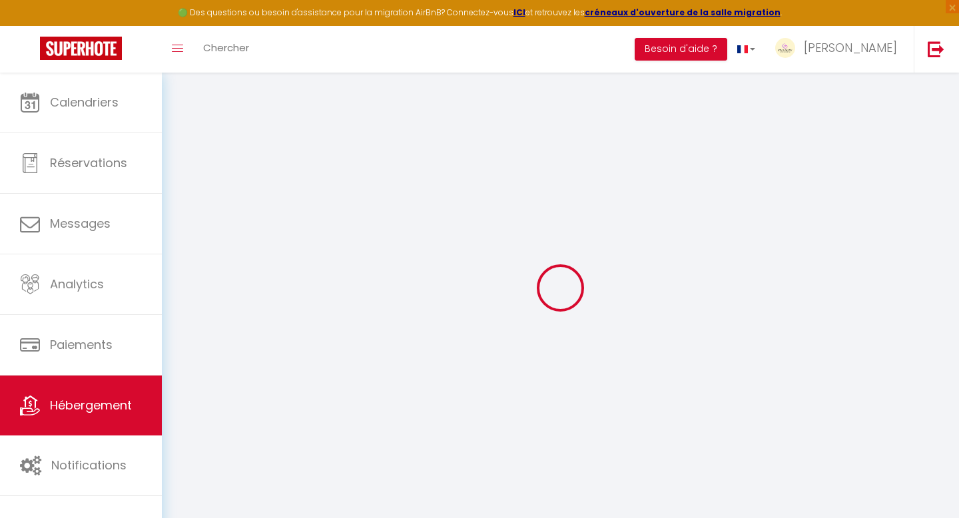
select select "11:00"
select select "30"
select select "15"
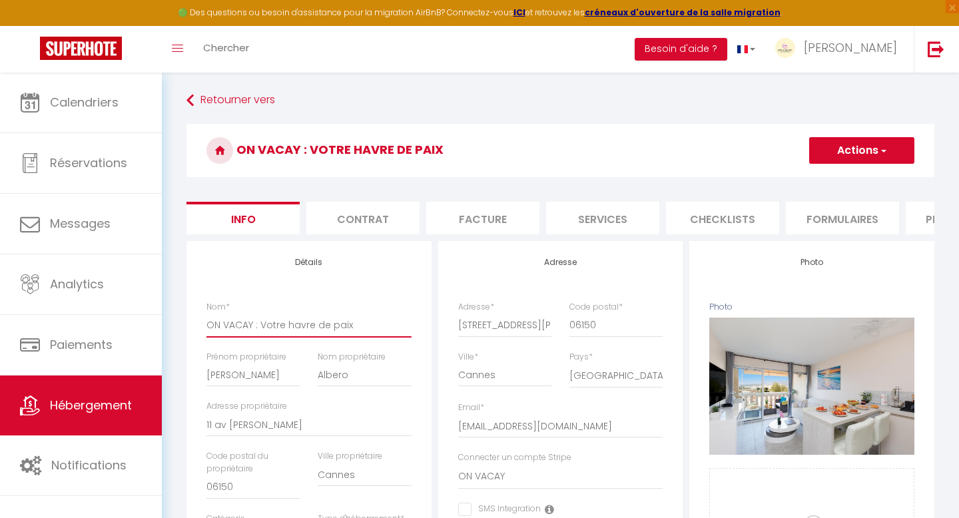
drag, startPoint x: 356, startPoint y: 326, endPoint x: 257, endPoint y: 325, distance: 99.2
click at [257, 325] on input "ON VACAY : Votre havre de paix" at bounding box center [308, 325] width 205 height 24
type input "ON VACAY :"
checkbox input "false"
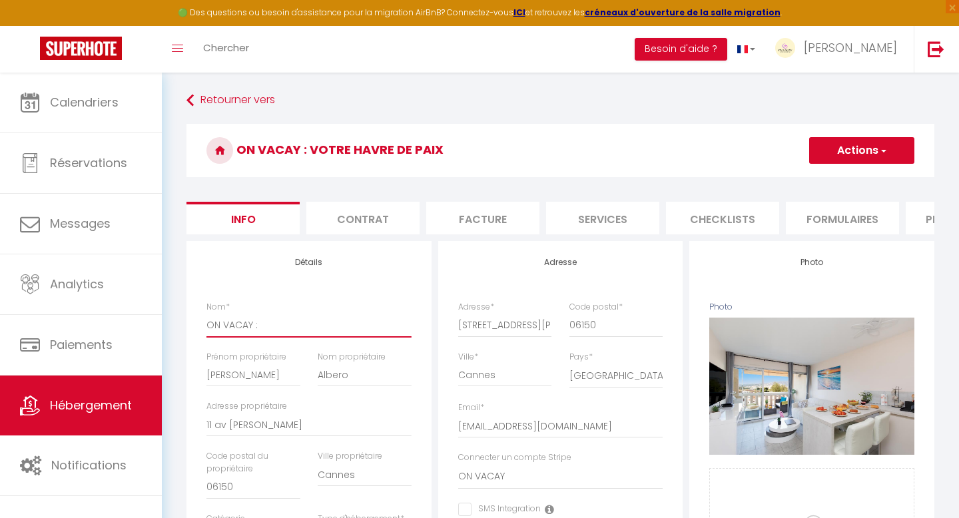
checkbox input "false"
type input "ON VACAY"
checkbox input "false"
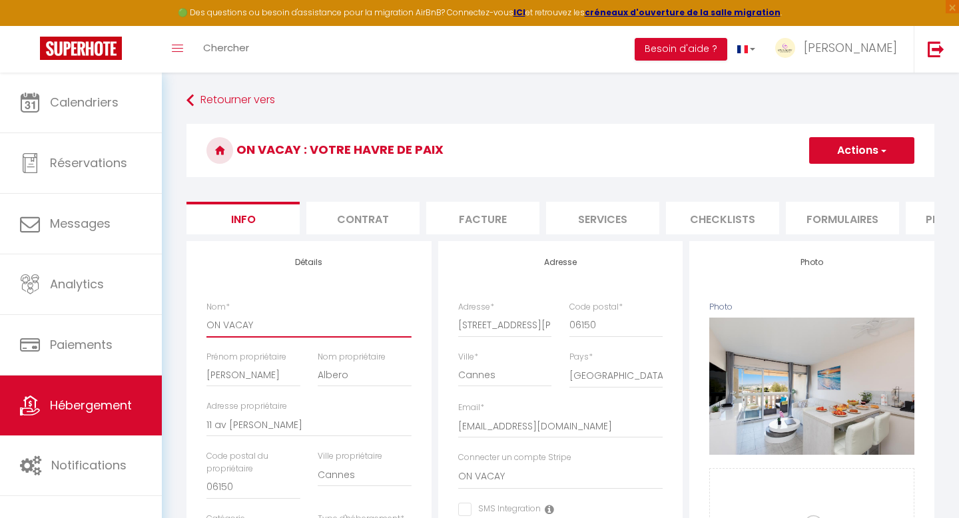
checkbox input "false"
type input "ON VACAY -"
checkbox input "false"
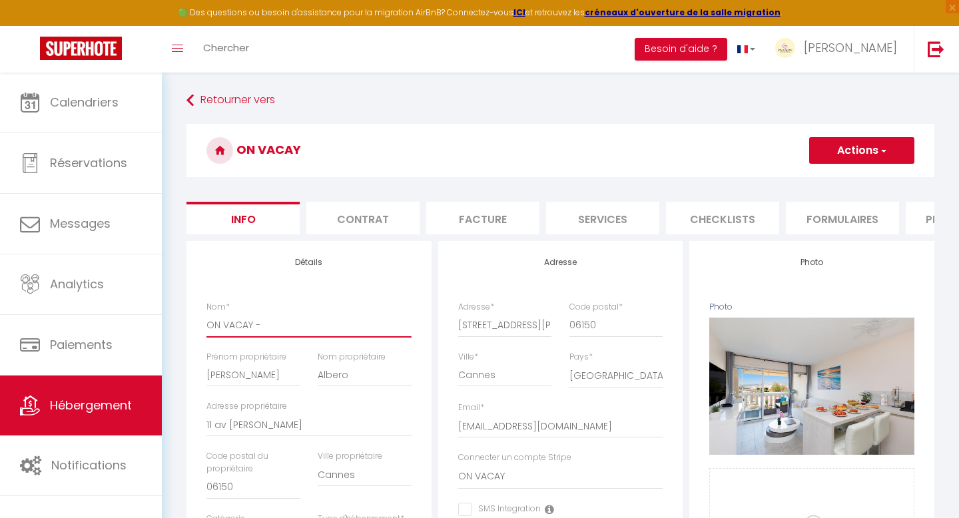
checkbox input "false"
type input "ON VACAY -"
checkbox input "false"
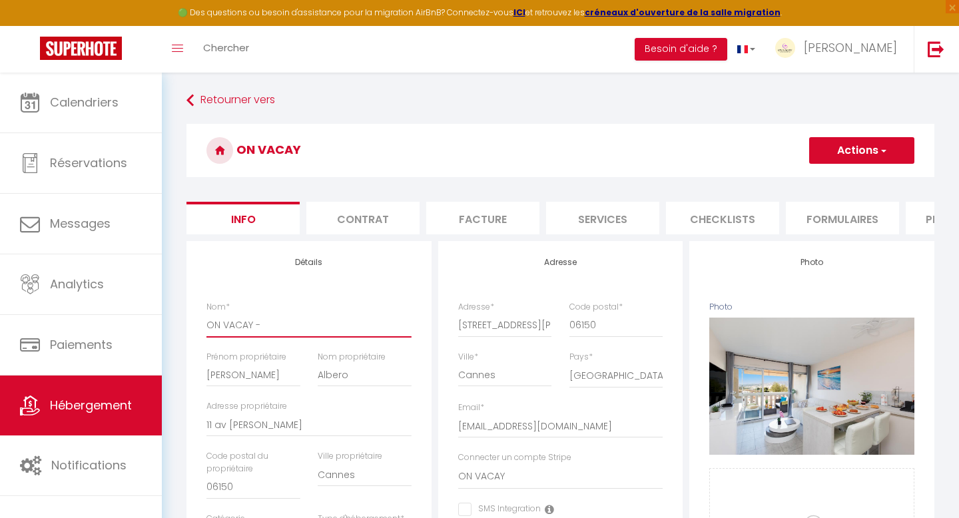
checkbox input "false"
type input "ON VACAY - C"
checkbox input "false"
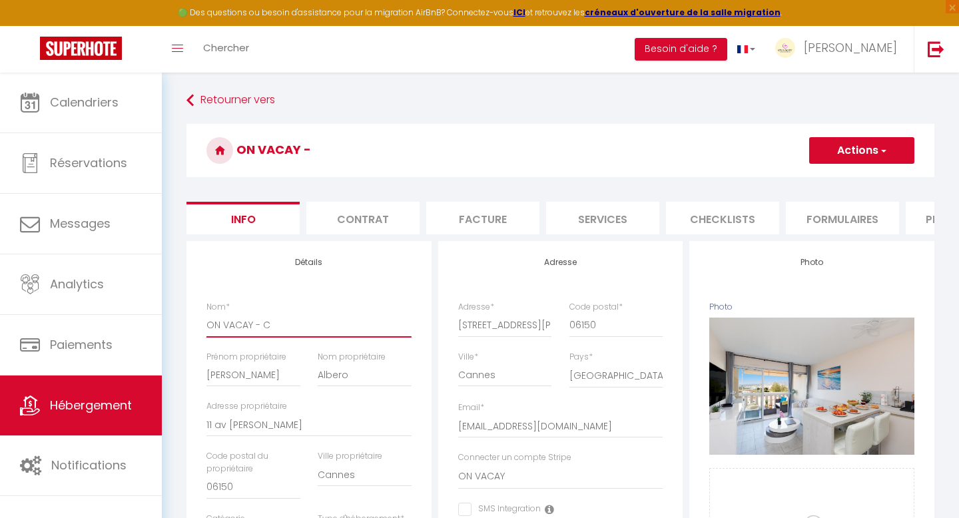
checkbox input "false"
type input "ON VACAY - Ca"
checkbox input "false"
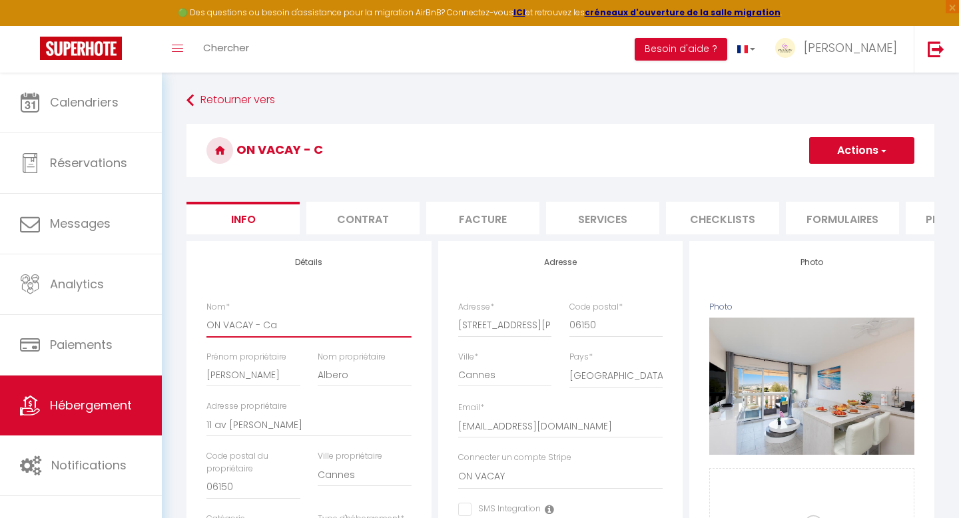
checkbox input "false"
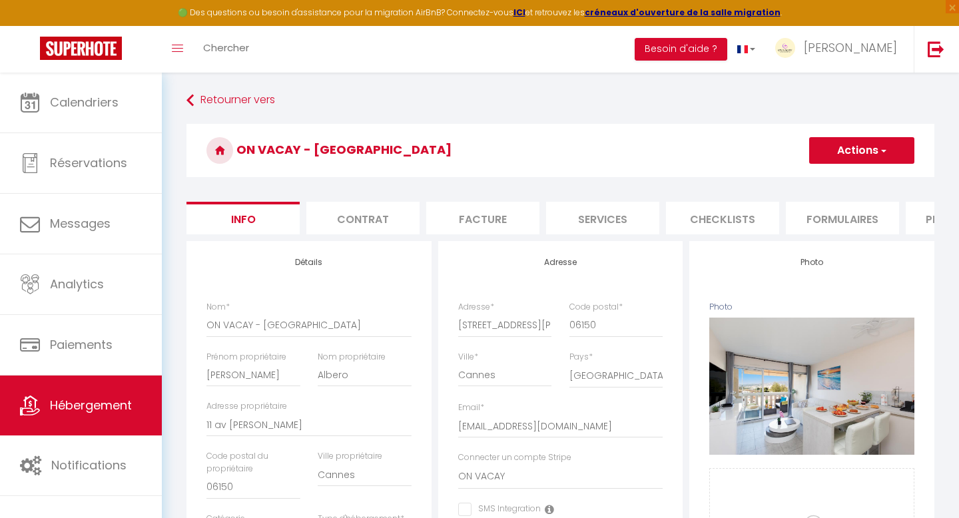
click at [845, 155] on button "Actions" at bounding box center [861, 150] width 105 height 27
click at [827, 176] on input "Enregistrer" at bounding box center [809, 179] width 49 height 13
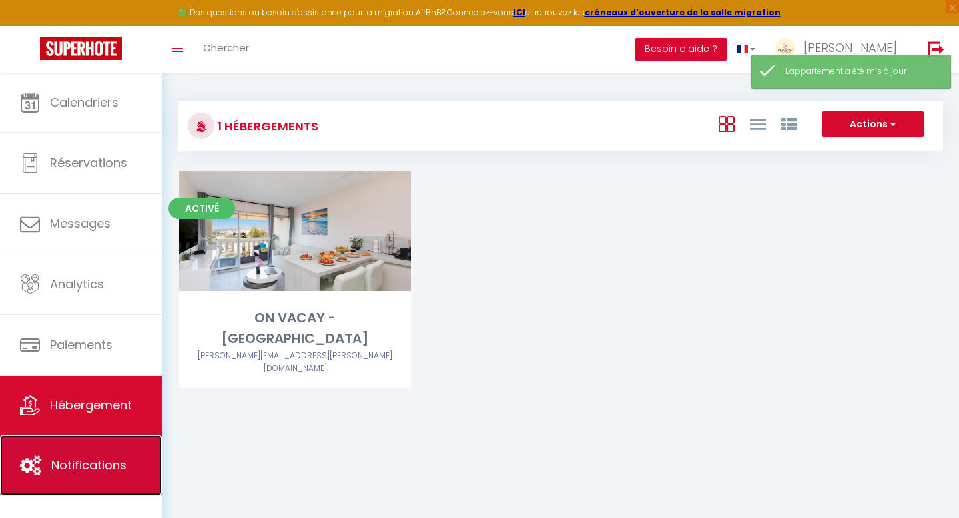
click at [64, 492] on link "Notifications" at bounding box center [81, 466] width 162 height 60
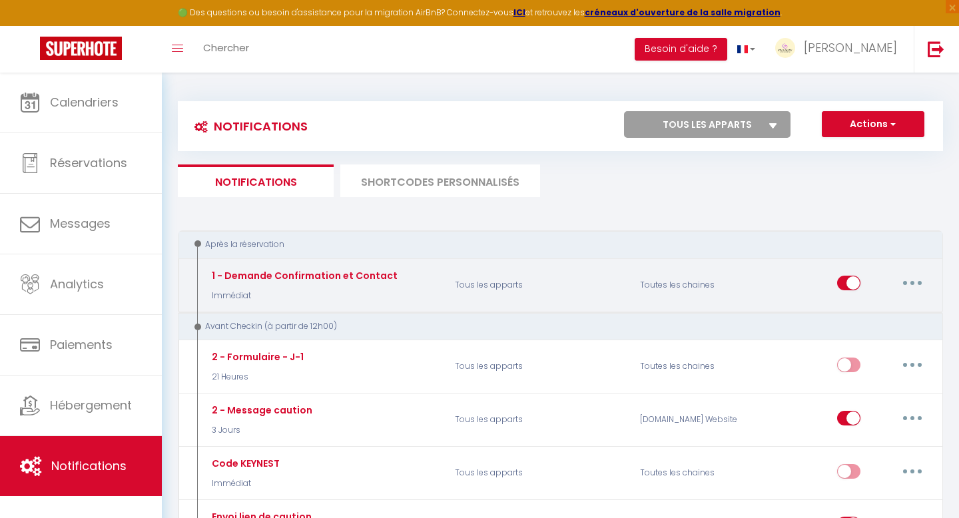
click at [919, 280] on button "button" at bounding box center [912, 282] width 37 height 21
click at [864, 308] on link "Editer" at bounding box center [878, 313] width 99 height 23
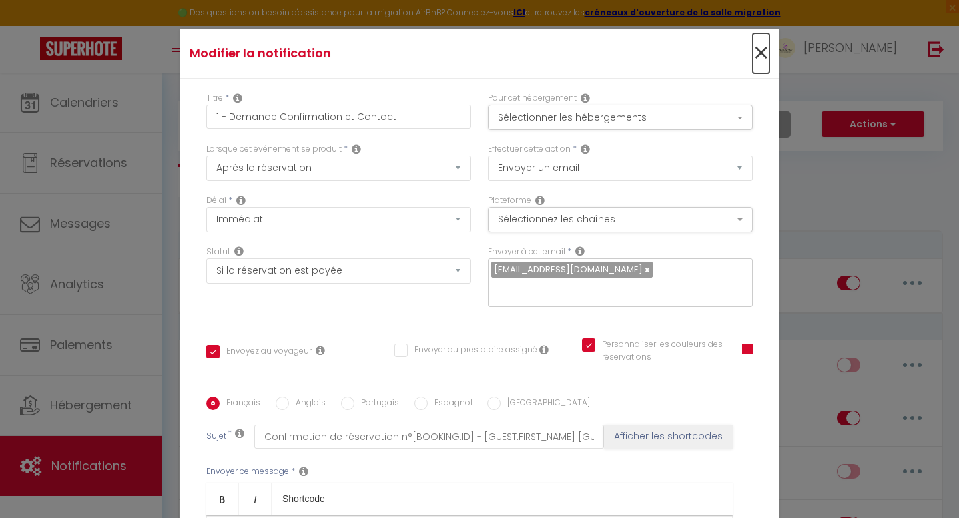
click at [758, 49] on span "×" at bounding box center [761, 53] width 17 height 40
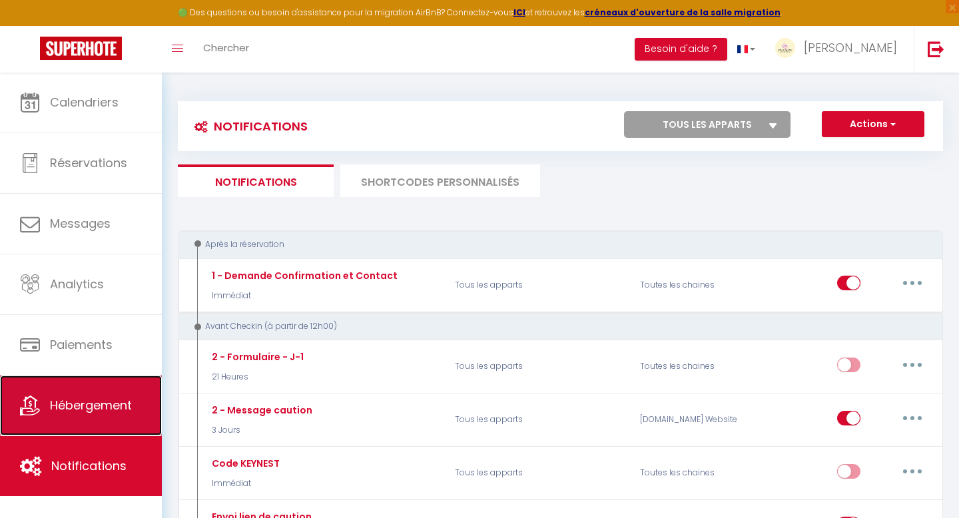
click at [84, 398] on span "Hébergement" at bounding box center [91, 405] width 82 height 17
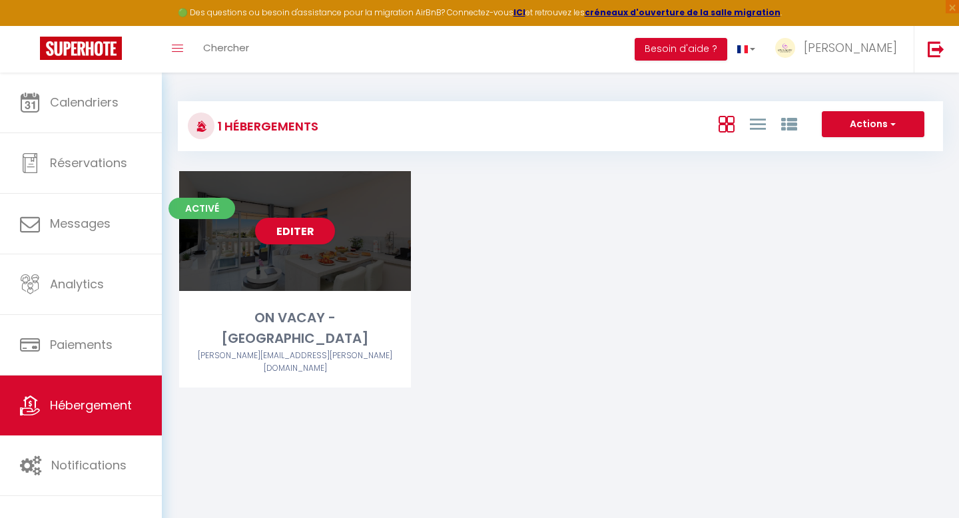
click at [272, 295] on div "Activé Editer ON VACAY - Cannes [PERSON_NAME][EMAIL_ADDRESS][PERSON_NAME][DOMAI…" at bounding box center [295, 279] width 232 height 217
click at [304, 250] on div "Editer" at bounding box center [295, 231] width 232 height 120
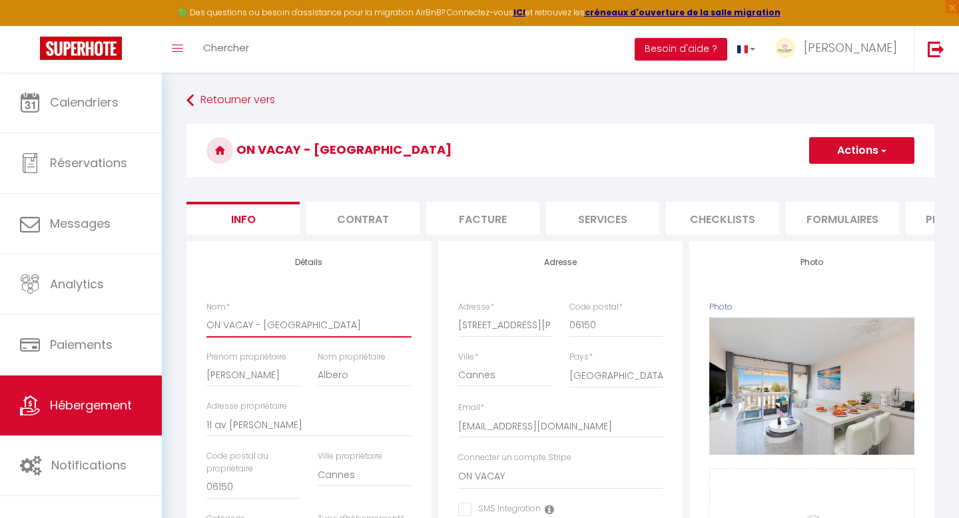
click at [304, 326] on input "ON VACAY - [GEOGRAPHIC_DATA]" at bounding box center [308, 325] width 205 height 24
click at [825, 150] on button "Actions" at bounding box center [861, 150] width 105 height 27
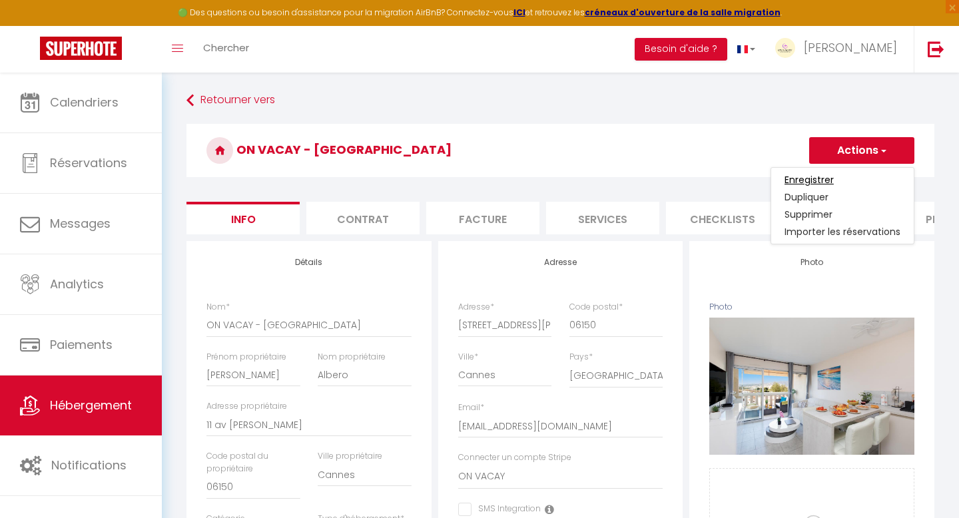
click at [808, 180] on input "Enregistrer" at bounding box center [809, 179] width 49 height 13
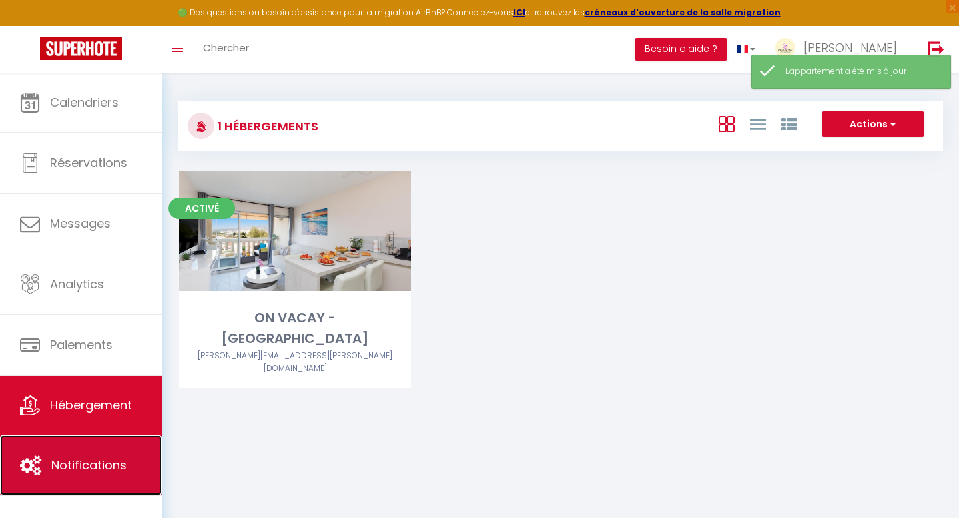
click at [106, 462] on span "Notifications" at bounding box center [88, 465] width 75 height 17
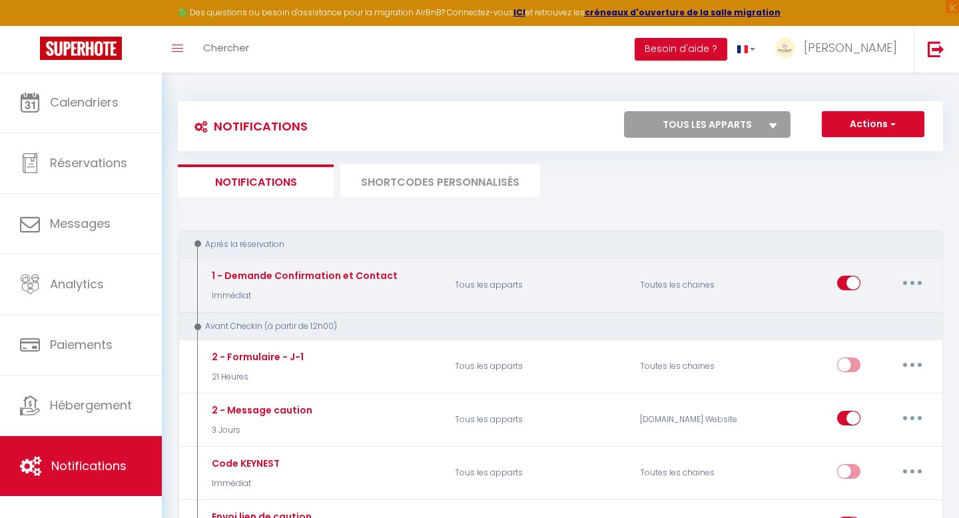
click at [917, 279] on button "button" at bounding box center [912, 282] width 37 height 21
click at [874, 313] on link "Editer" at bounding box center [878, 313] width 99 height 23
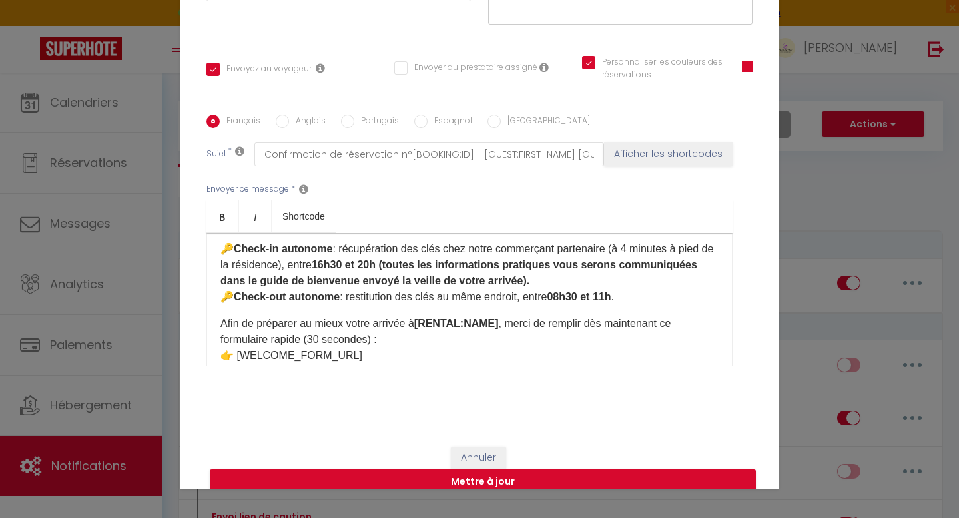
scroll to position [67, 0]
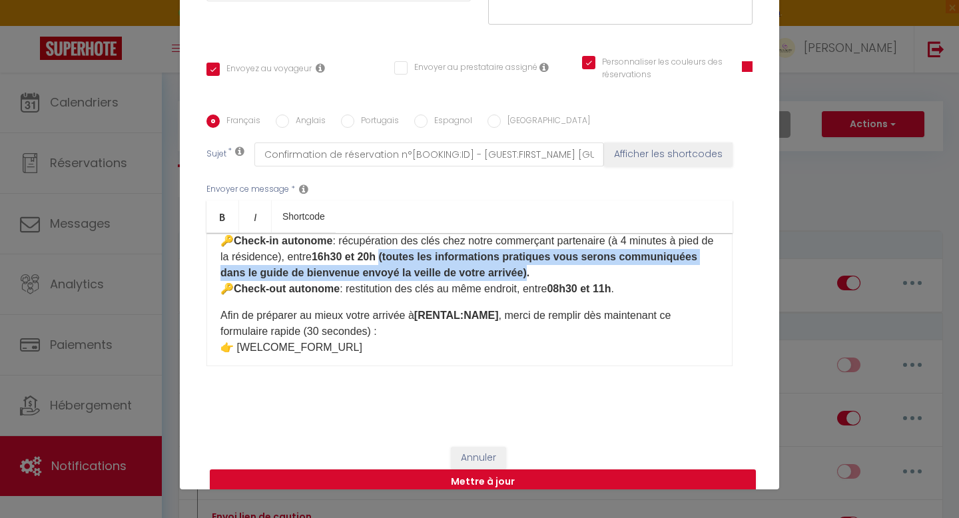
drag, startPoint x: 528, startPoint y: 256, endPoint x: 404, endPoint y: 236, distance: 125.4
click at [404, 251] on strong "16h30 et 20h (toutes les informations pratiques vous serons communiquées dans l…" at bounding box center [458, 264] width 477 height 27
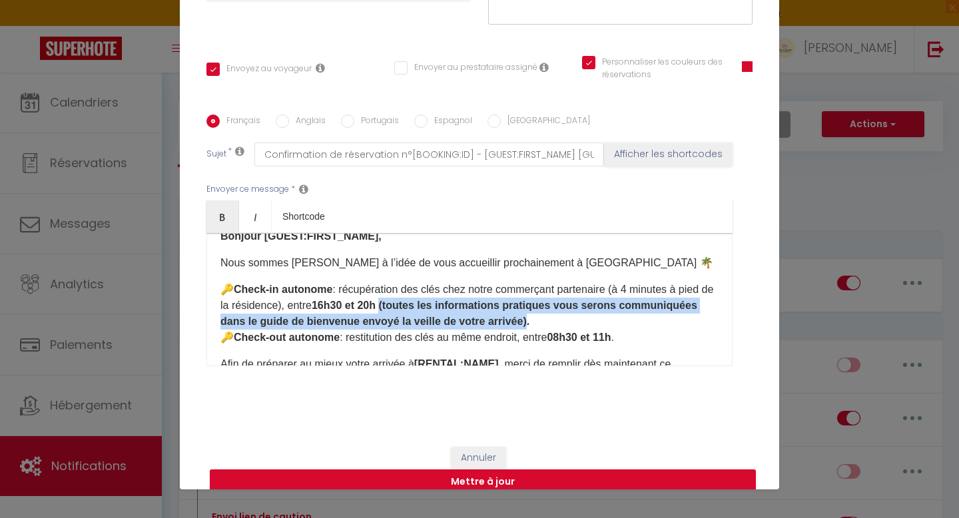
scroll to position [18, 0]
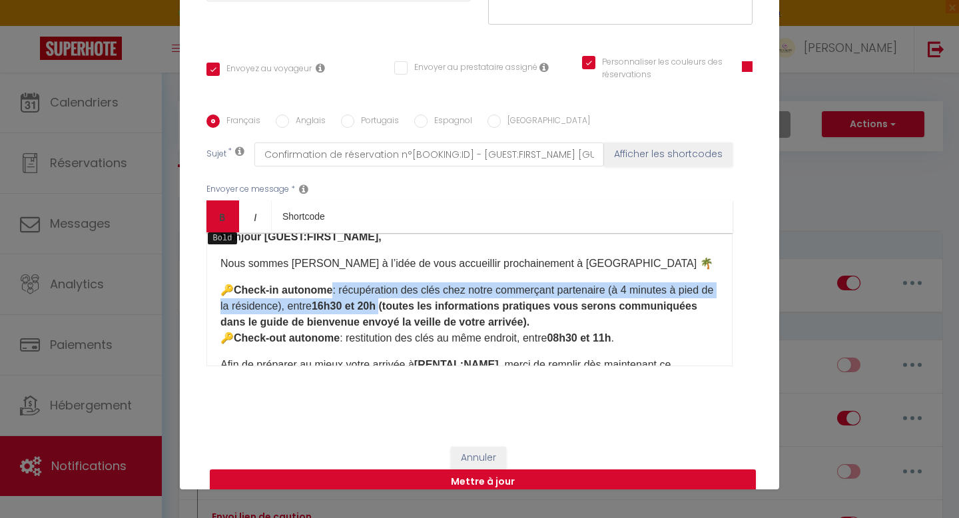
click at [226, 212] on icon "Bold" at bounding box center [222, 217] width 11 height 11
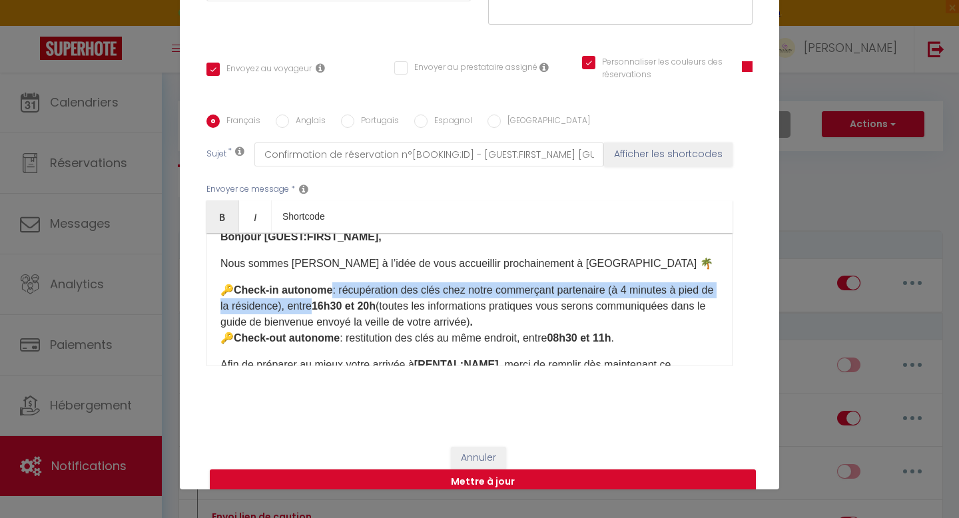
click at [288, 115] on input "Anglais" at bounding box center [282, 121] width 13 height 13
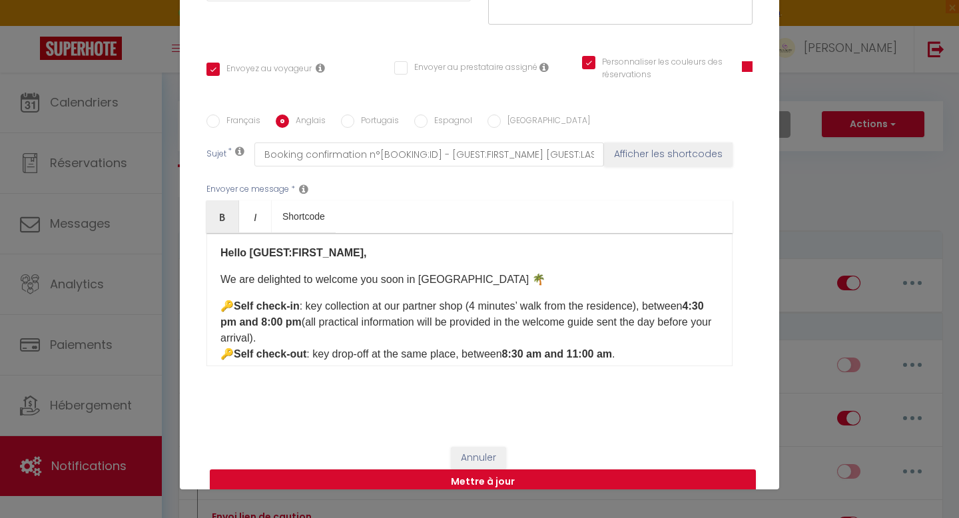
scroll to position [0, 0]
click at [216, 115] on input "Français" at bounding box center [212, 121] width 13 height 13
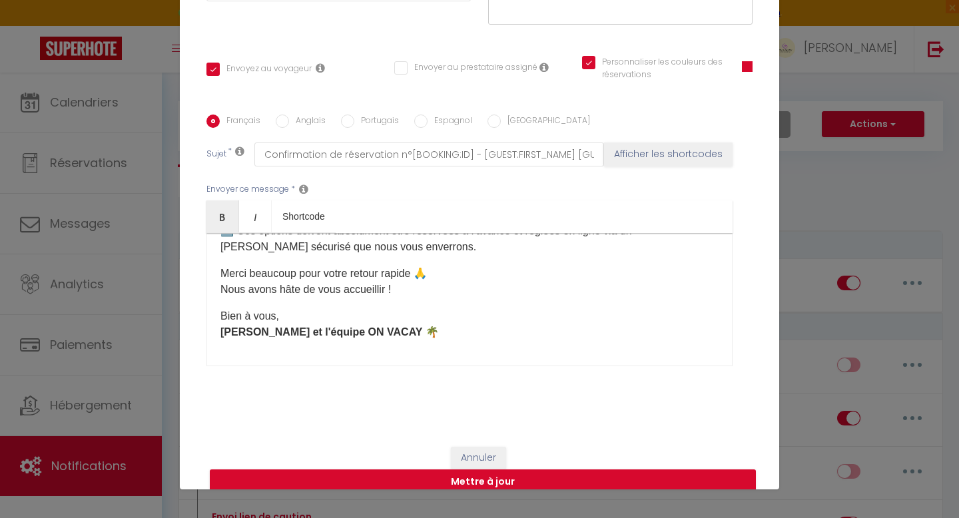
scroll to position [350, 0]
click at [472, 470] on button "Mettre à jour" at bounding box center [483, 482] width 546 height 25
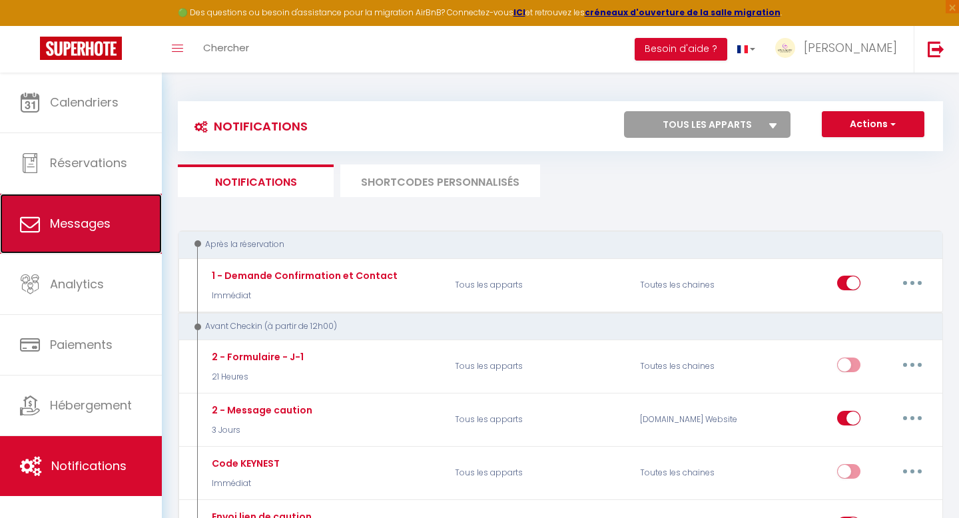
click at [121, 223] on link "Messages" at bounding box center [81, 224] width 162 height 60
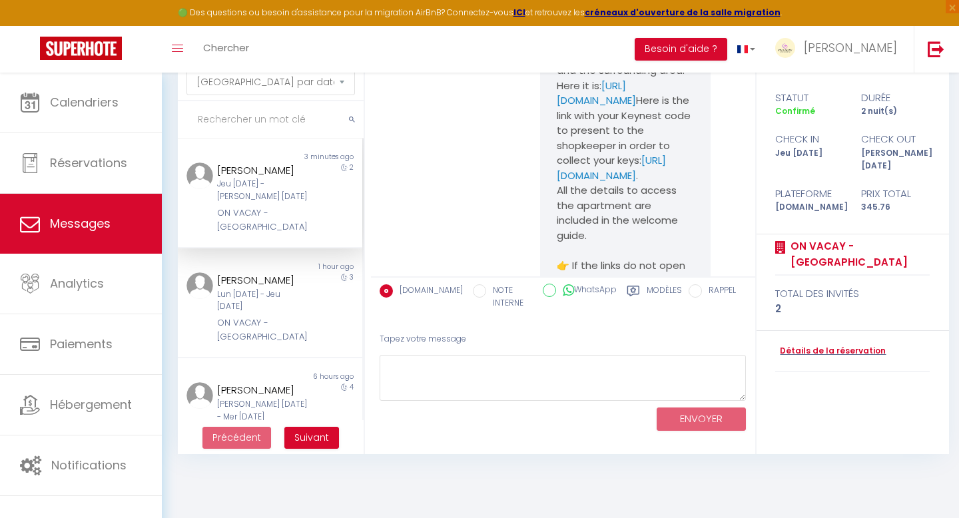
scroll to position [5742, 0]
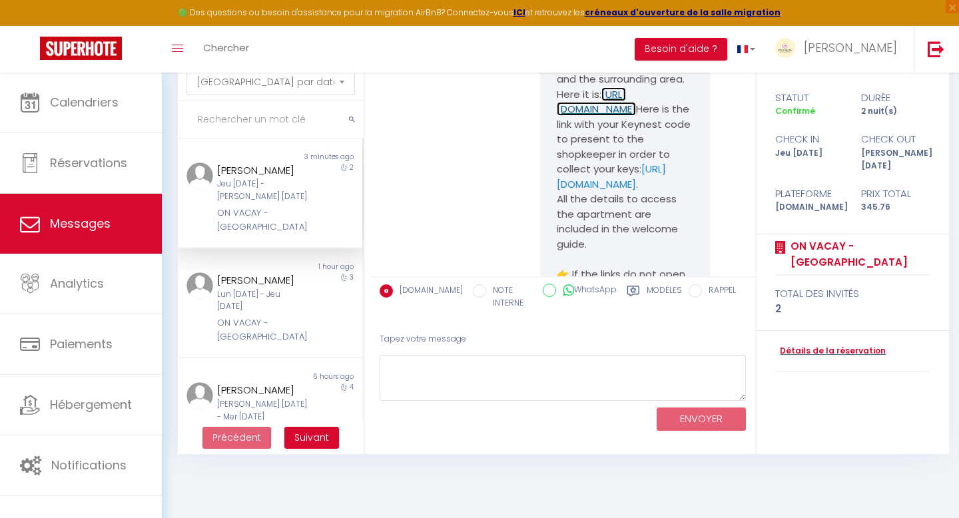
click at [570, 117] on link "[URL][DOMAIN_NAME]" at bounding box center [596, 101] width 79 height 29
